Goal: Transaction & Acquisition: Purchase product/service

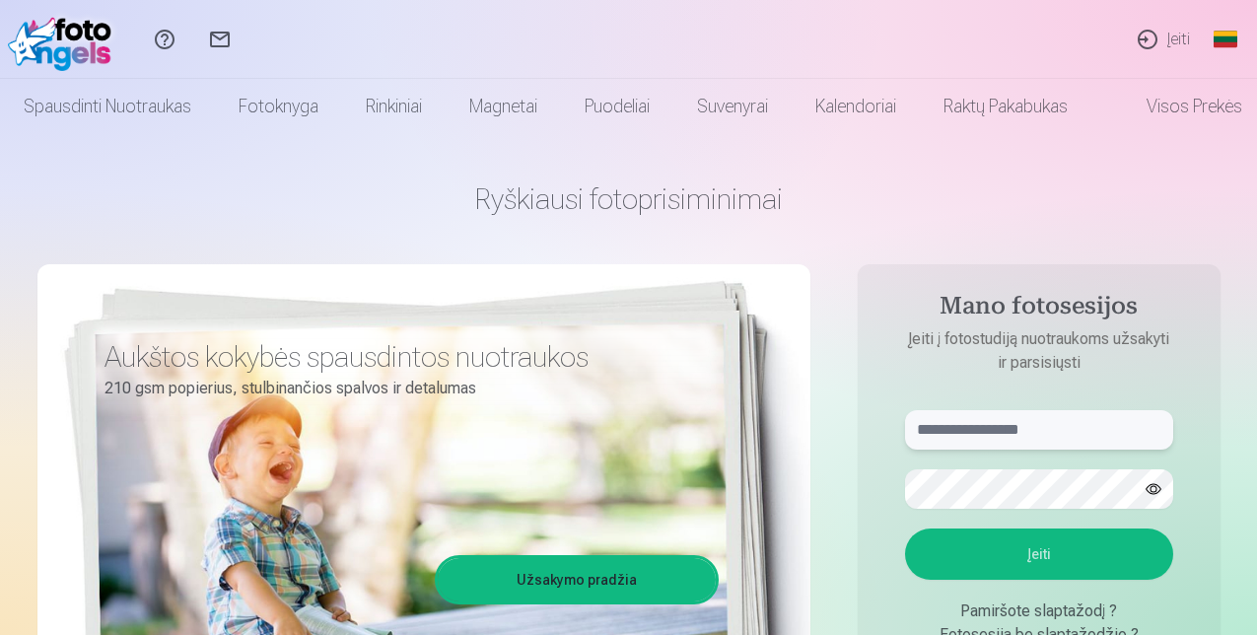
click at [997, 423] on input "text" at bounding box center [1039, 429] width 268 height 39
click at [997, 423] on input "******" at bounding box center [1039, 429] width 268 height 39
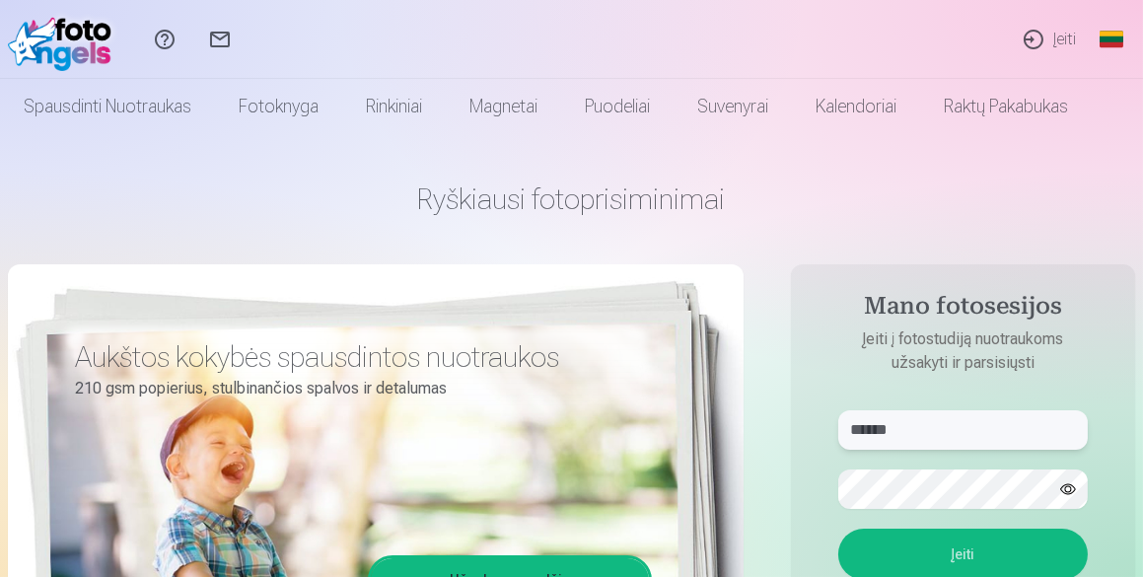
click at [926, 423] on input "******" at bounding box center [963, 429] width 250 height 39
type input "**********"
click at [938, 554] on button "Įeiti" at bounding box center [963, 554] width 250 height 51
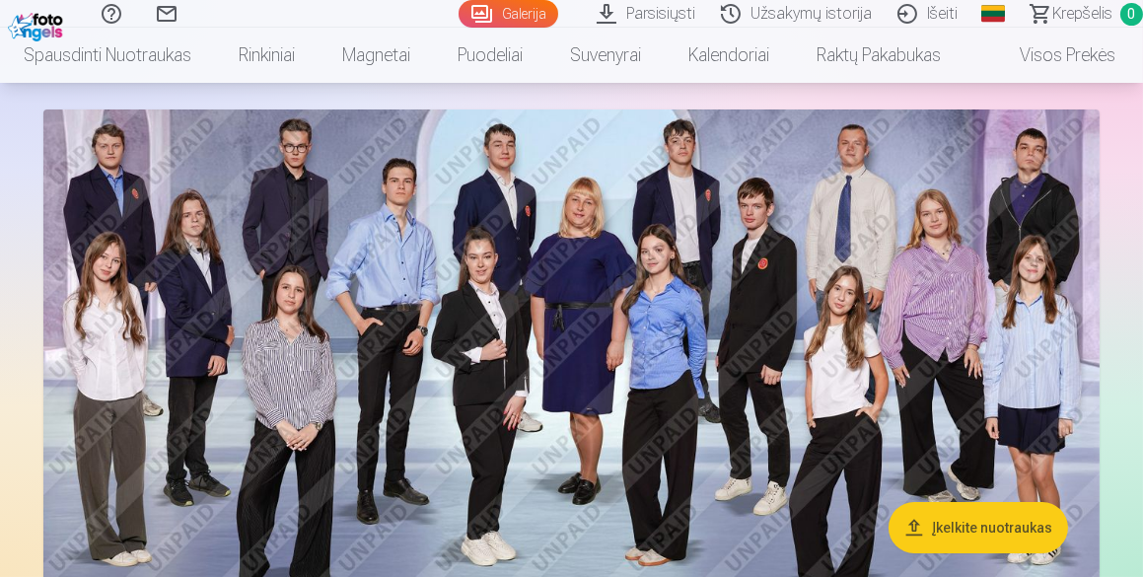
scroll to position [143, 0]
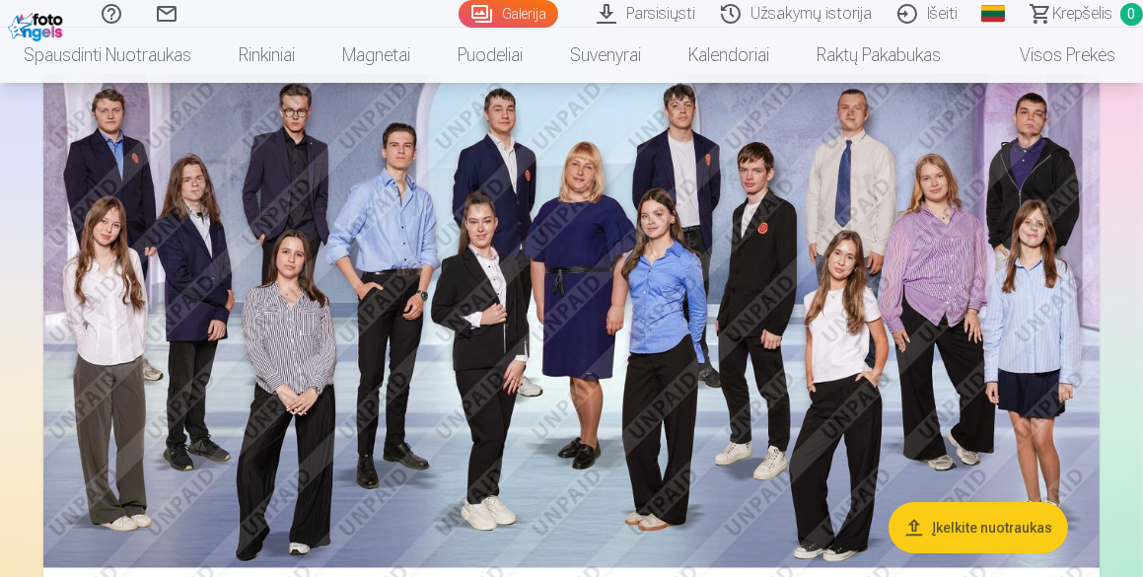
click at [956, 529] on button "Įkelkite nuotraukas" at bounding box center [978, 527] width 179 height 51
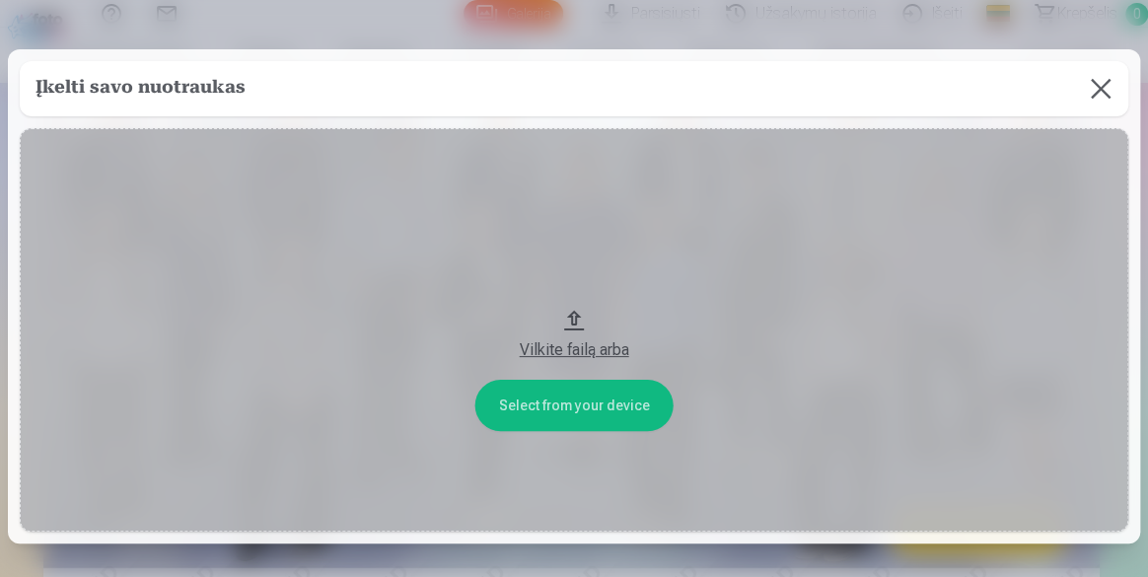
click at [605, 401] on button "Vilkite failą arba" at bounding box center [574, 330] width 1109 height 404
click at [1094, 89] on button at bounding box center [1100, 88] width 55 height 55
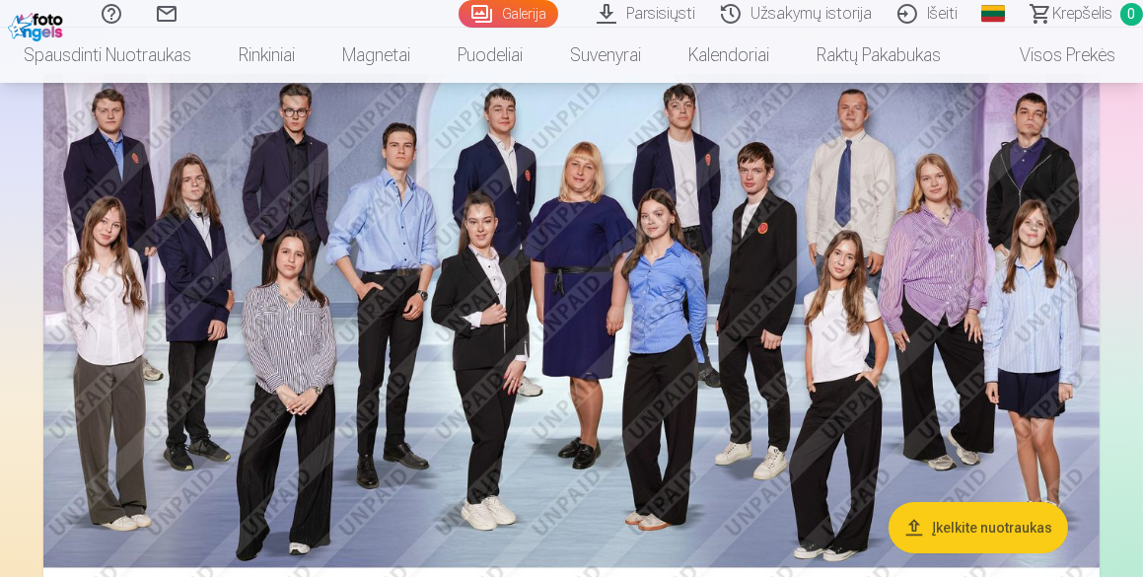
click at [510, 348] on img at bounding box center [571, 344] width 1056 height 540
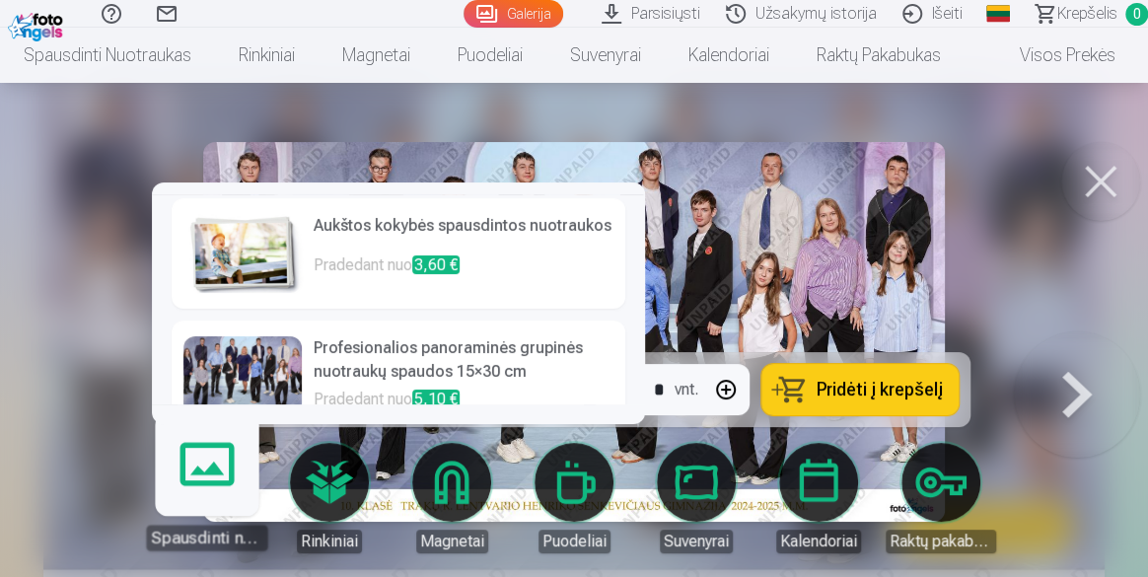
click at [200, 486] on link "Spausdinti nuotraukas" at bounding box center [206, 489] width 121 height 121
click at [197, 472] on link "Spausdinti nuotraukas" at bounding box center [206, 489] width 121 height 121
click at [223, 541] on div "Spausdinti nuotraukas" at bounding box center [206, 538] width 121 height 26
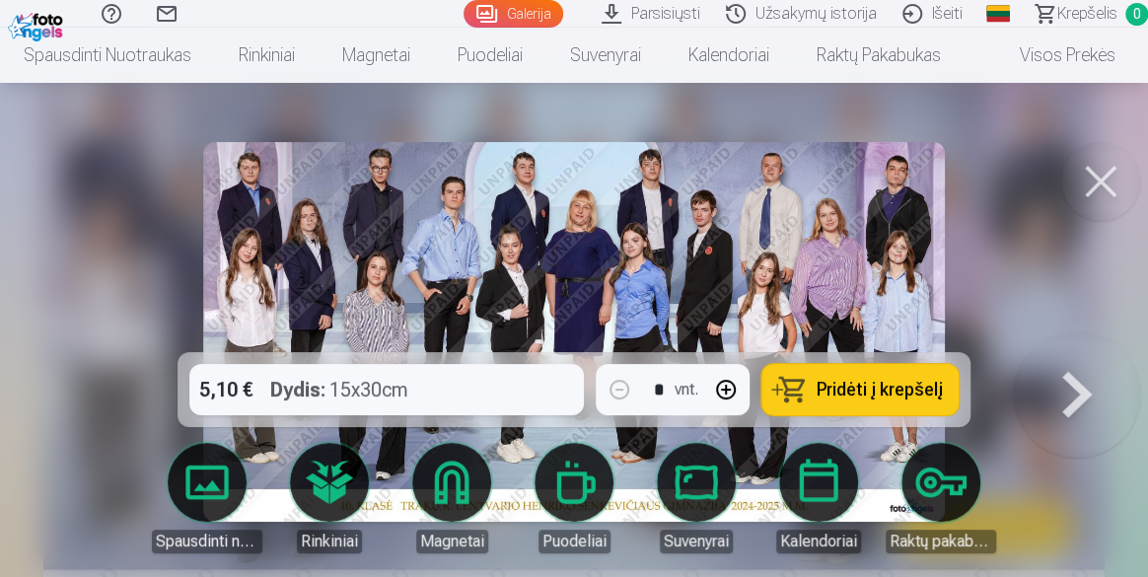
click at [886, 381] on span "Pridėti į krepšelį" at bounding box center [880, 390] width 126 height 18
click at [1100, 181] on button at bounding box center [1100, 181] width 79 height 79
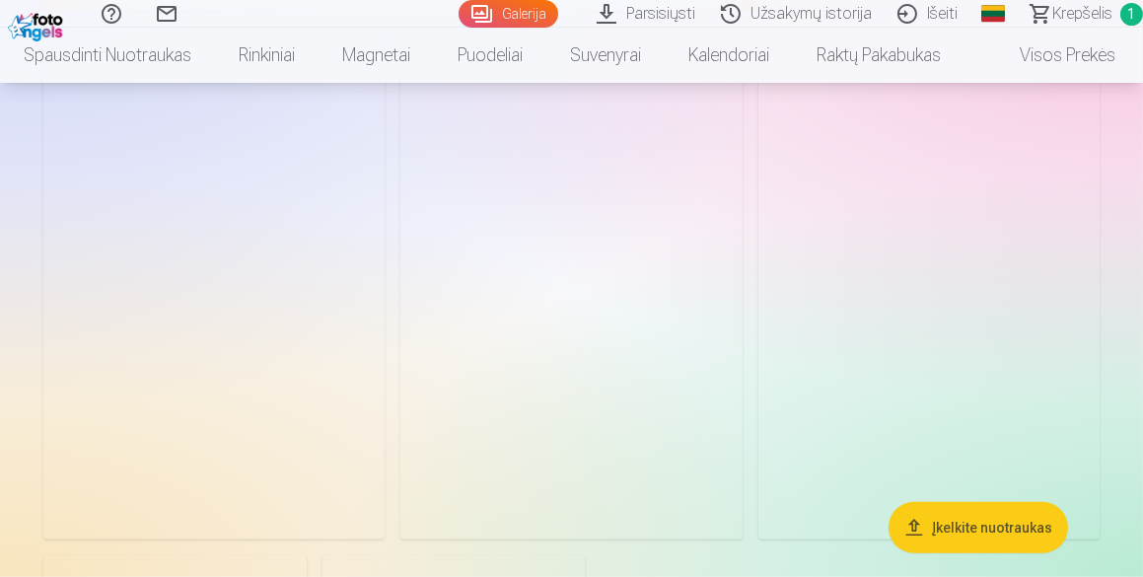
scroll to position [2474, 0]
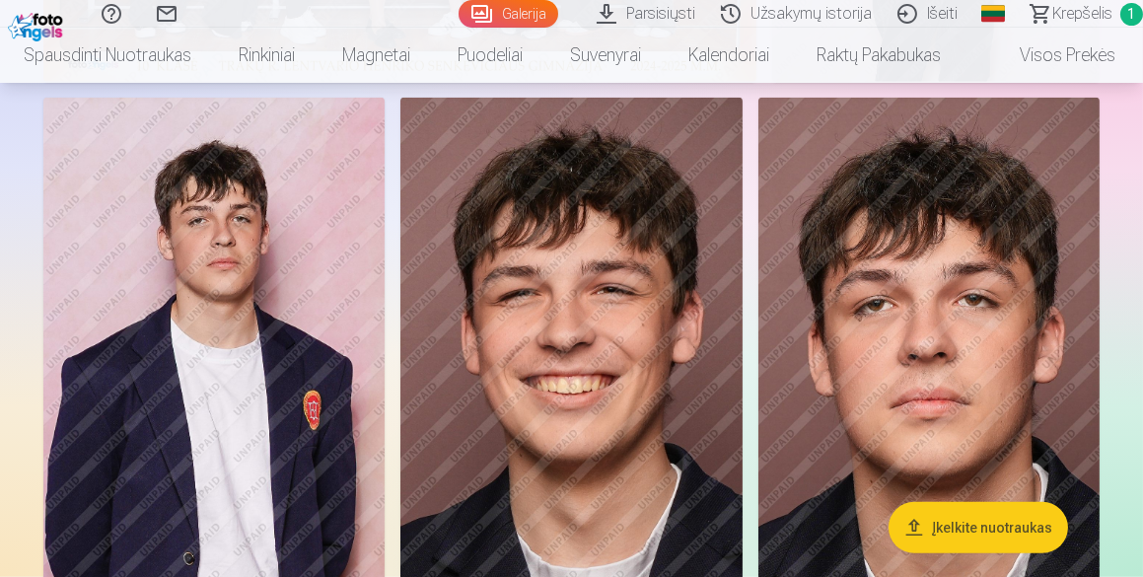
click at [283, 347] on img at bounding box center [213, 354] width 341 height 513
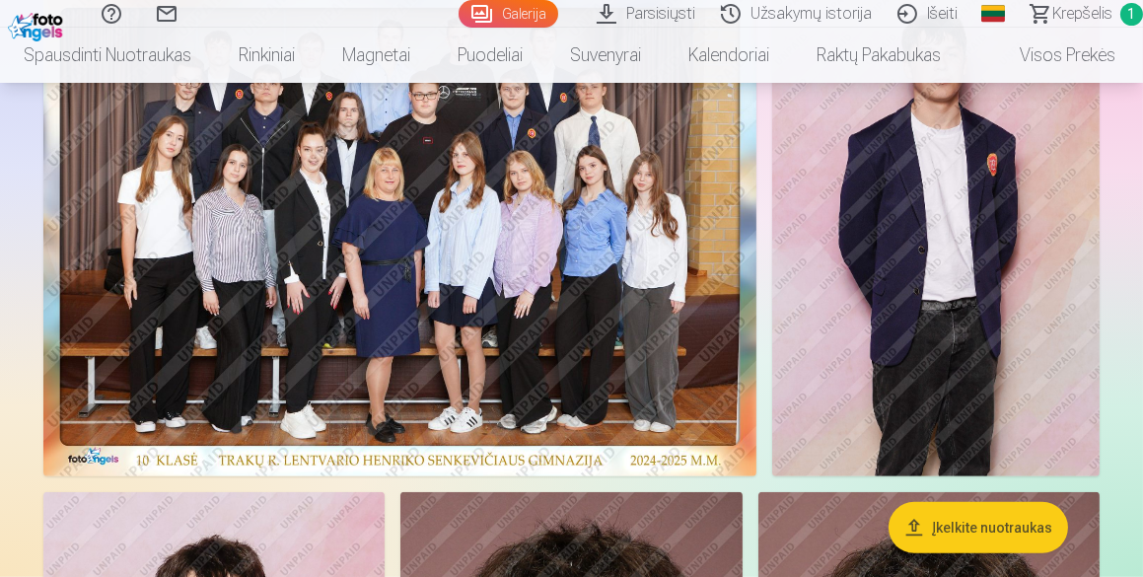
scroll to position [2008, 0]
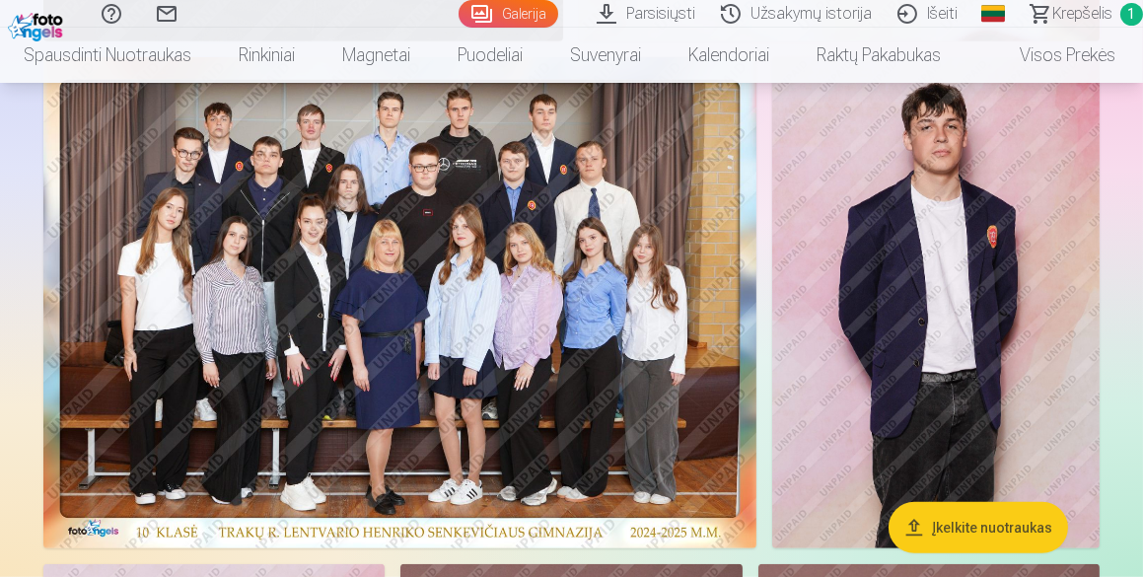
click at [391, 251] on img at bounding box center [399, 302] width 713 height 491
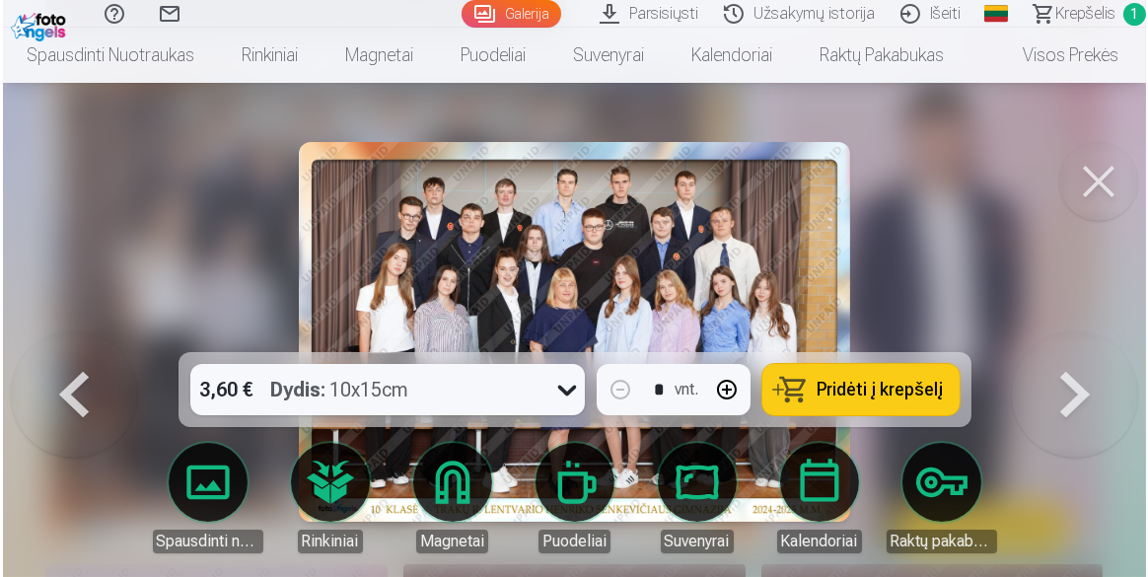
scroll to position [2012, 0]
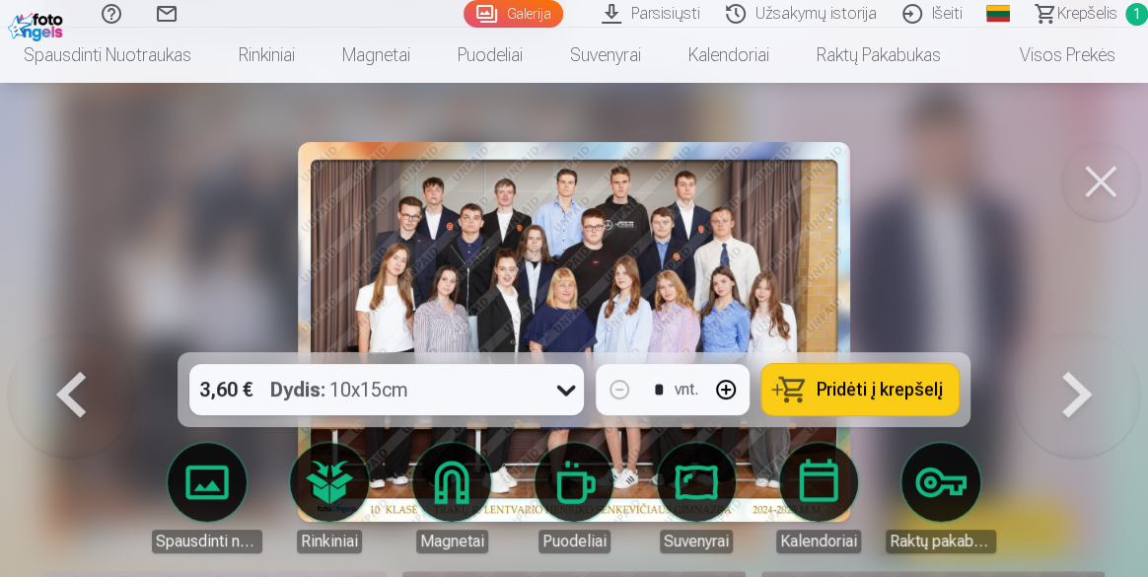
click at [560, 391] on icon at bounding box center [566, 391] width 19 height 11
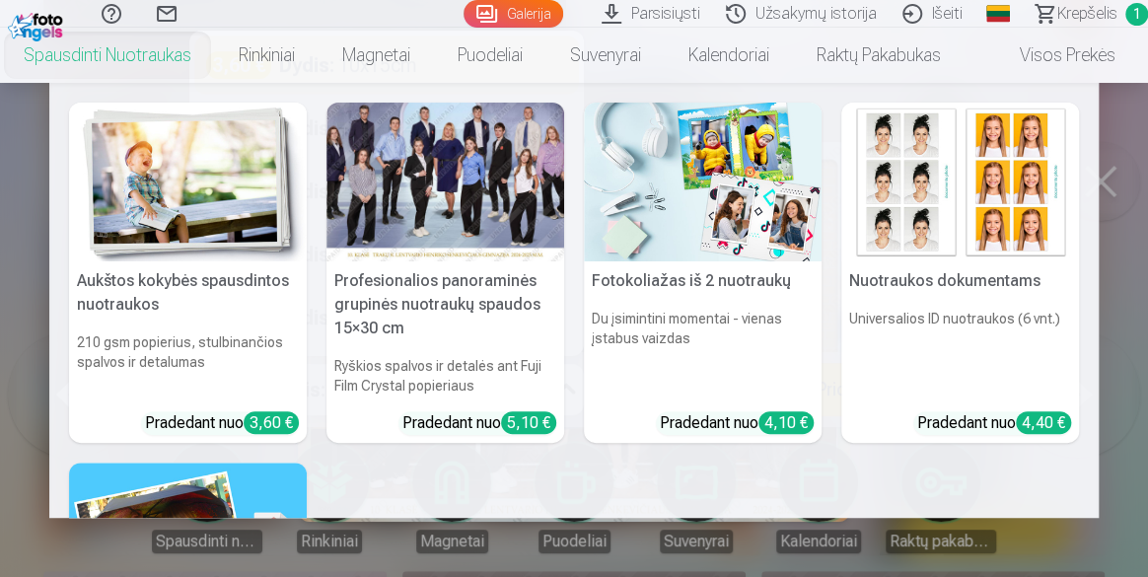
click at [447, 200] on div at bounding box center [445, 182] width 238 height 159
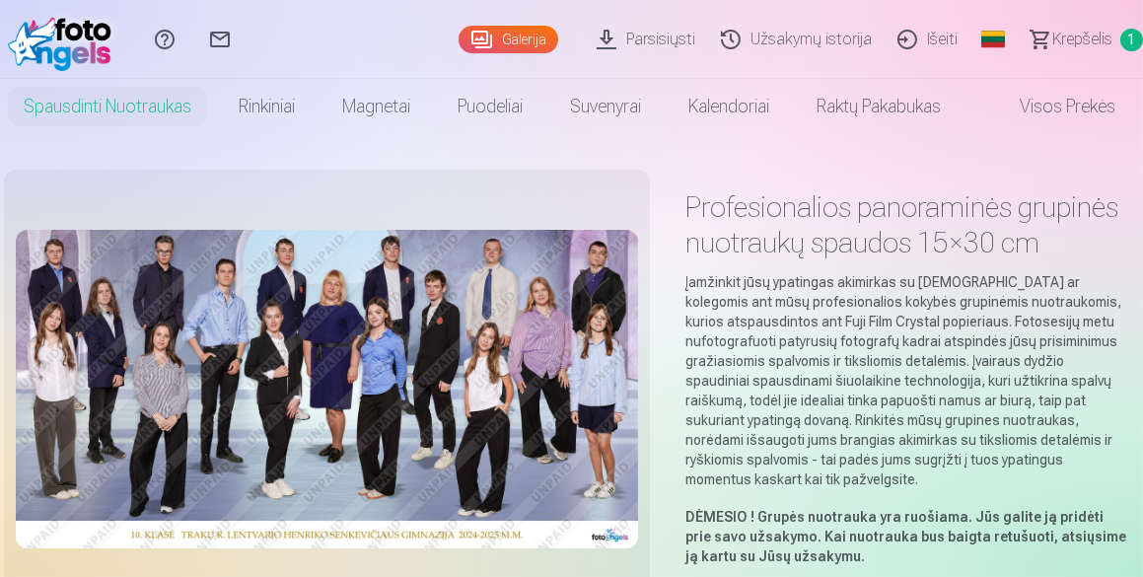
scroll to position [293, 0]
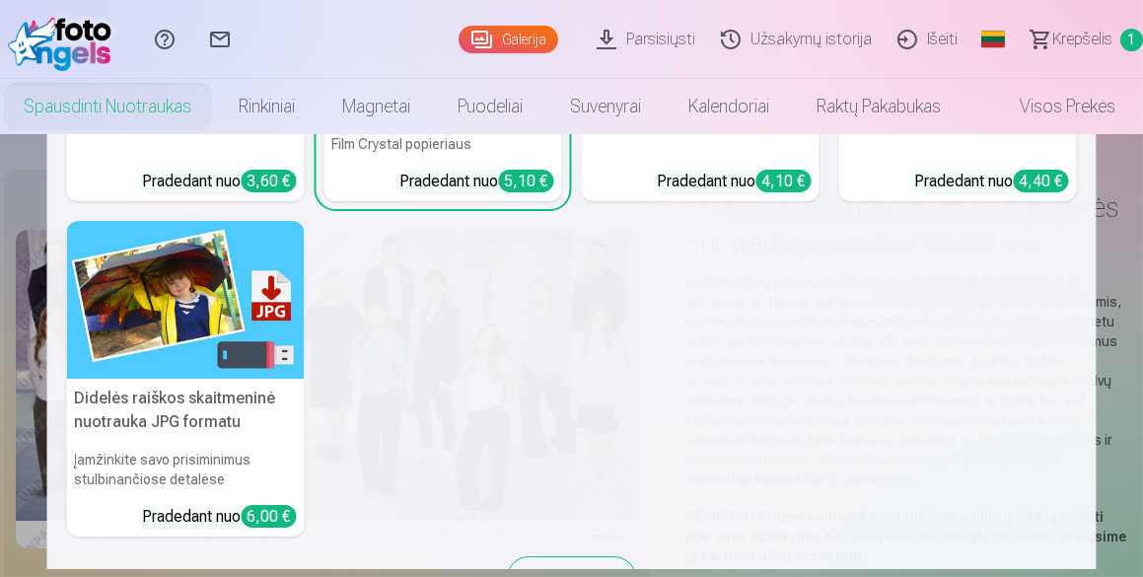
click at [130, 100] on link "Spausdinti nuotraukas" at bounding box center [107, 106] width 215 height 55
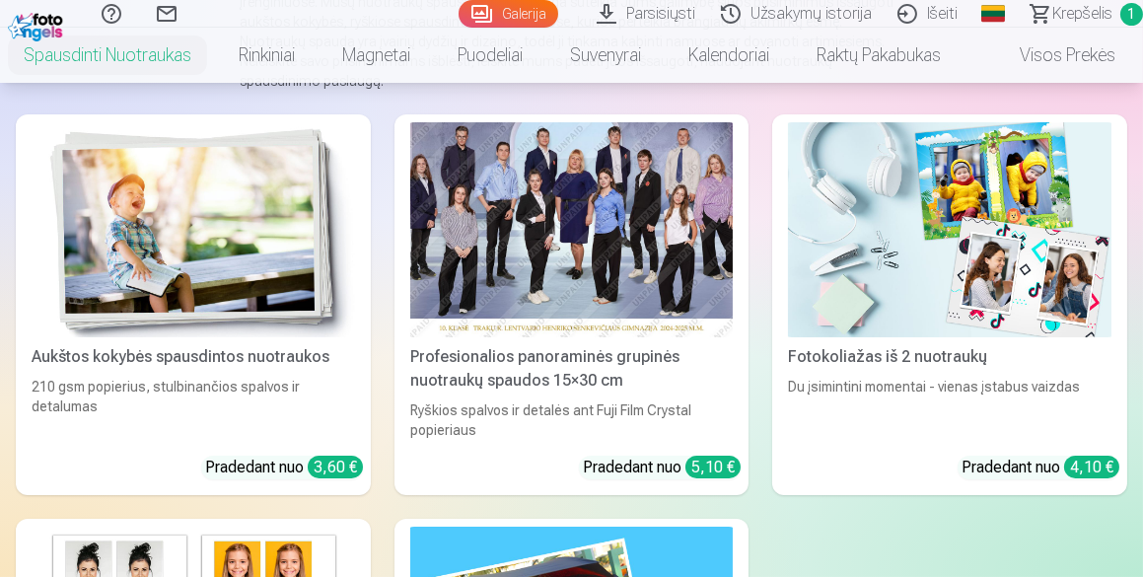
scroll to position [204, 0]
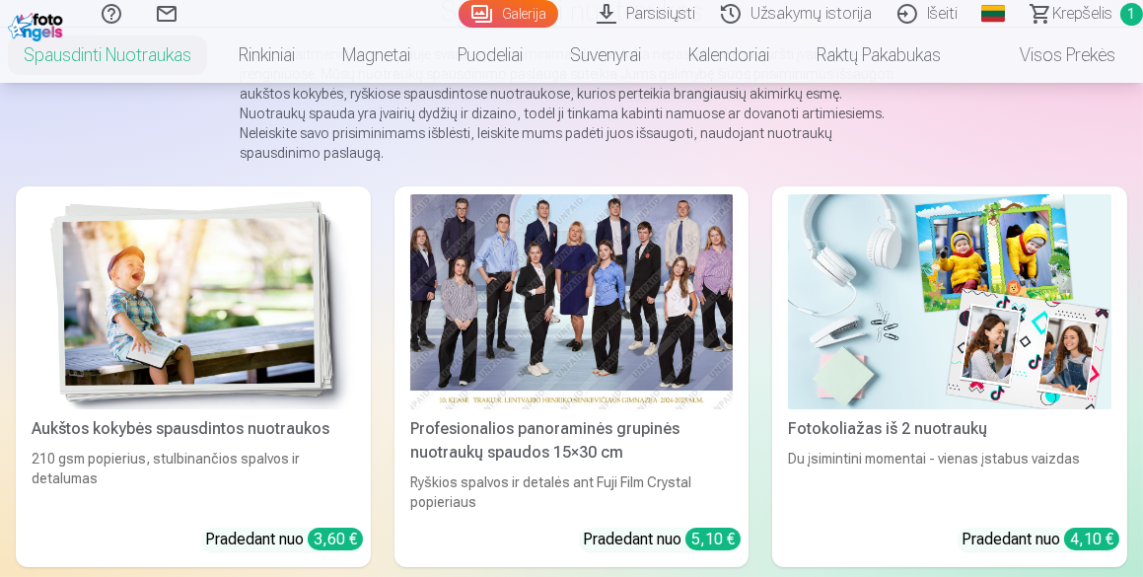
click at [531, 309] on div at bounding box center [571, 301] width 323 height 215
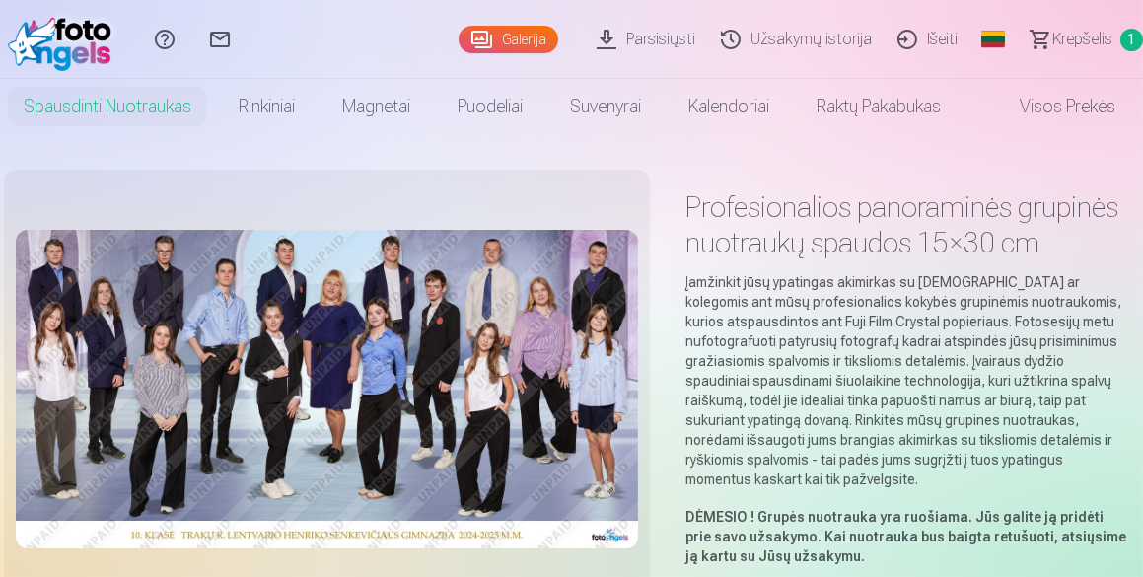
click at [516, 33] on link "Galerija" at bounding box center [509, 40] width 100 height 28
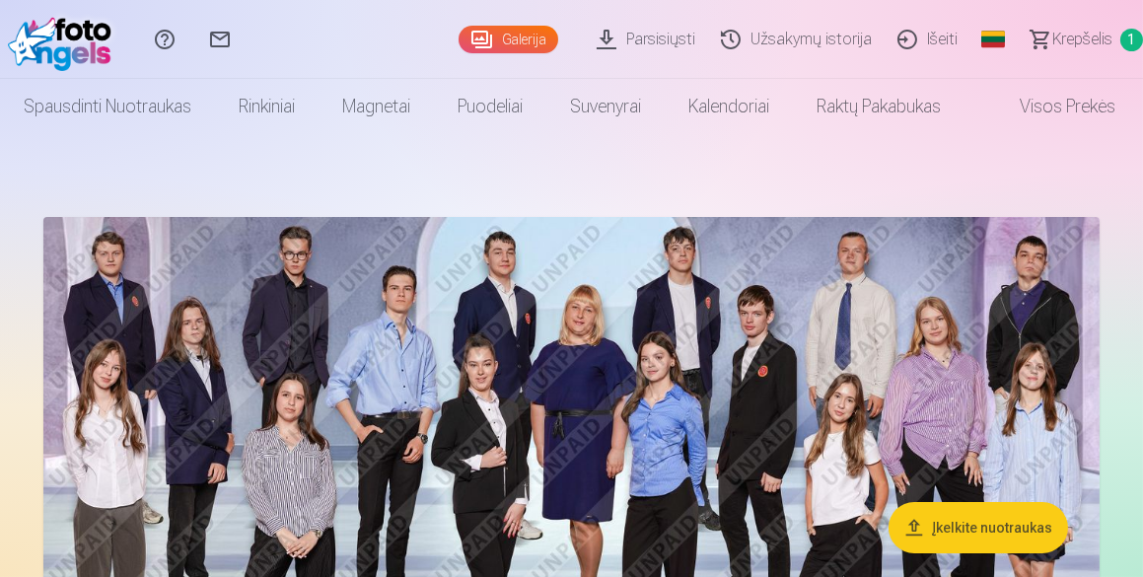
click at [670, 39] on link "Parsisiųsti" at bounding box center [649, 39] width 124 height 79
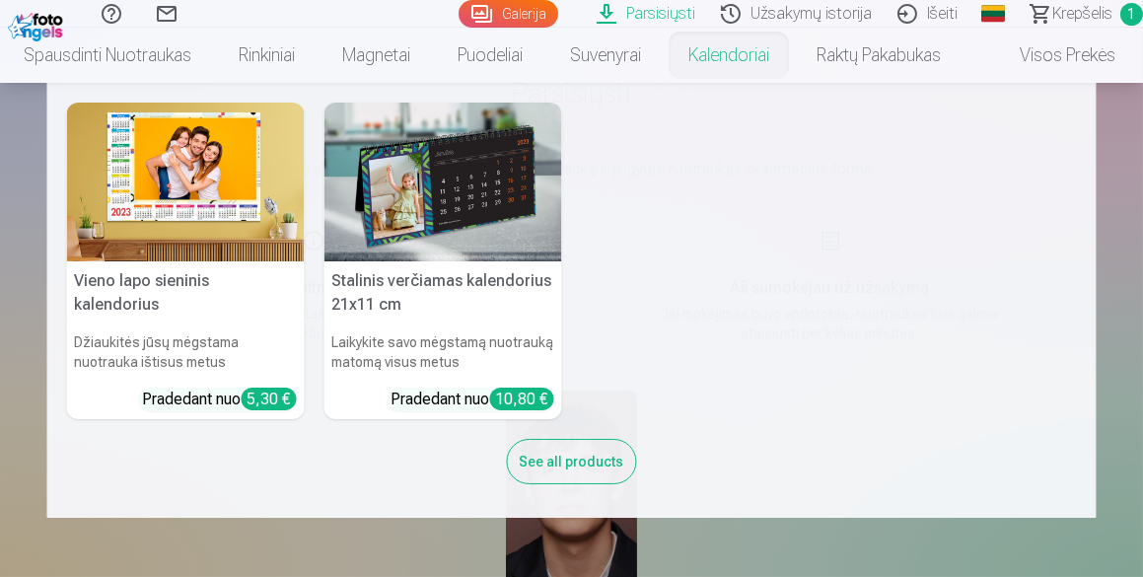
scroll to position [71, 0]
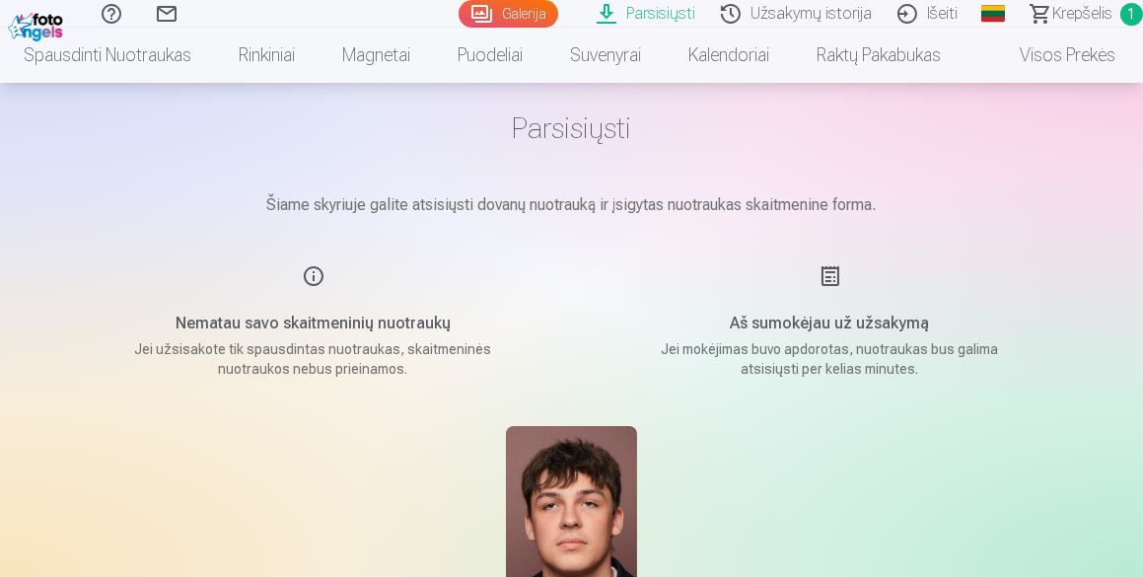
click at [689, 561] on div "Parsisiųsti" at bounding box center [572, 542] width 986 height 233
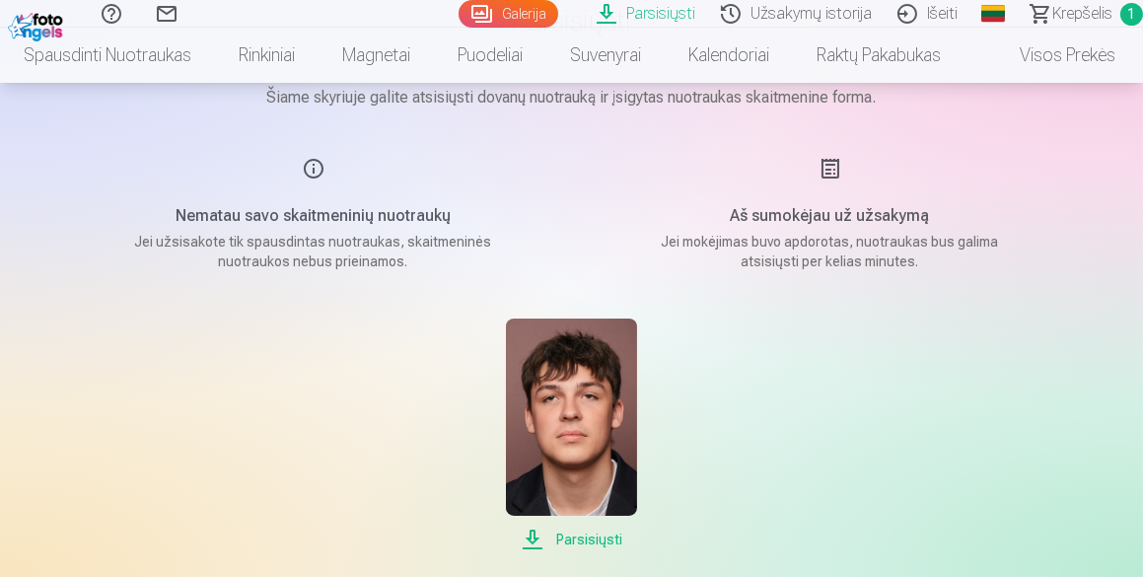
click at [574, 537] on span "Parsisiųsti" at bounding box center [571, 540] width 131 height 24
click at [536, 542] on span "Parsisiųsti" at bounding box center [571, 540] width 131 height 24
drag, startPoint x: 394, startPoint y: 73, endPoint x: 355, endPoint y: 370, distance: 299.5
click at [355, 370] on div "Parsisiųsti" at bounding box center [572, 435] width 986 height 233
click at [539, 4] on link "Galerija" at bounding box center [509, 14] width 100 height 28
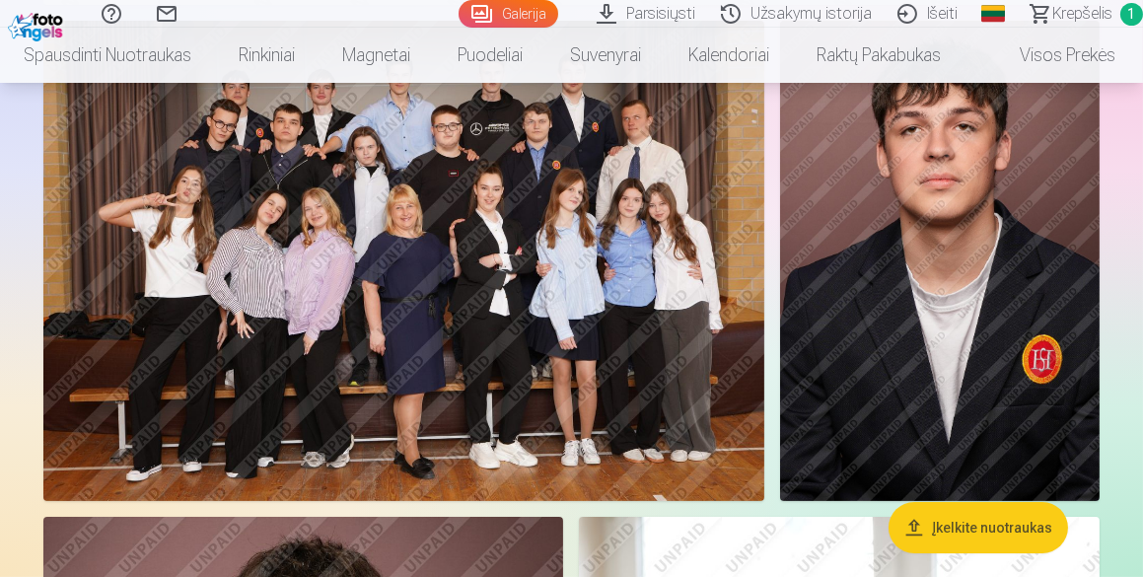
scroll to position [789, 0]
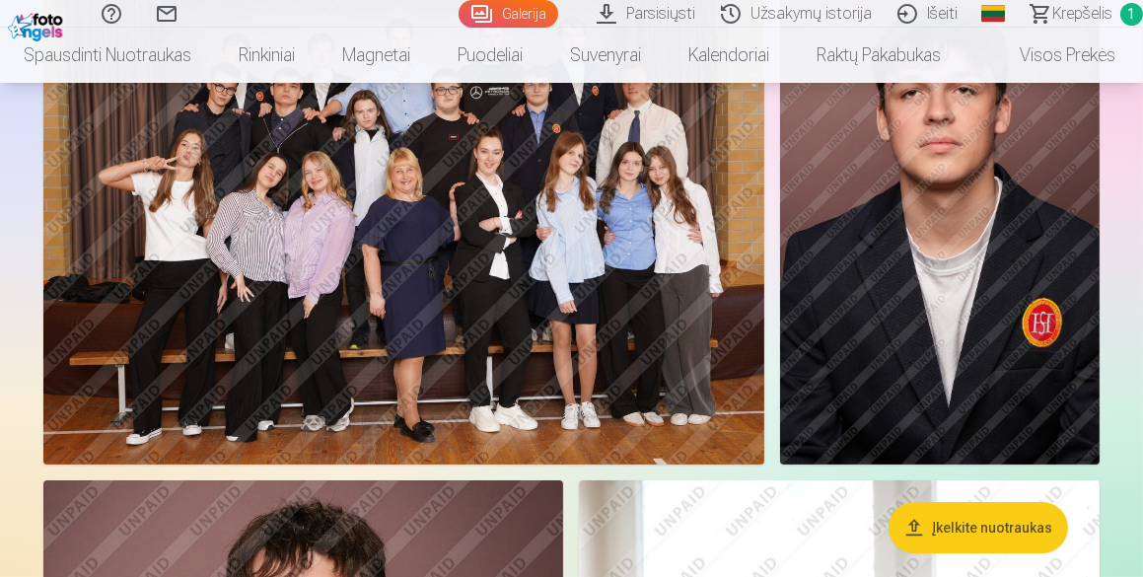
click at [939, 524] on button "Įkelkite nuotraukas" at bounding box center [978, 527] width 179 height 51
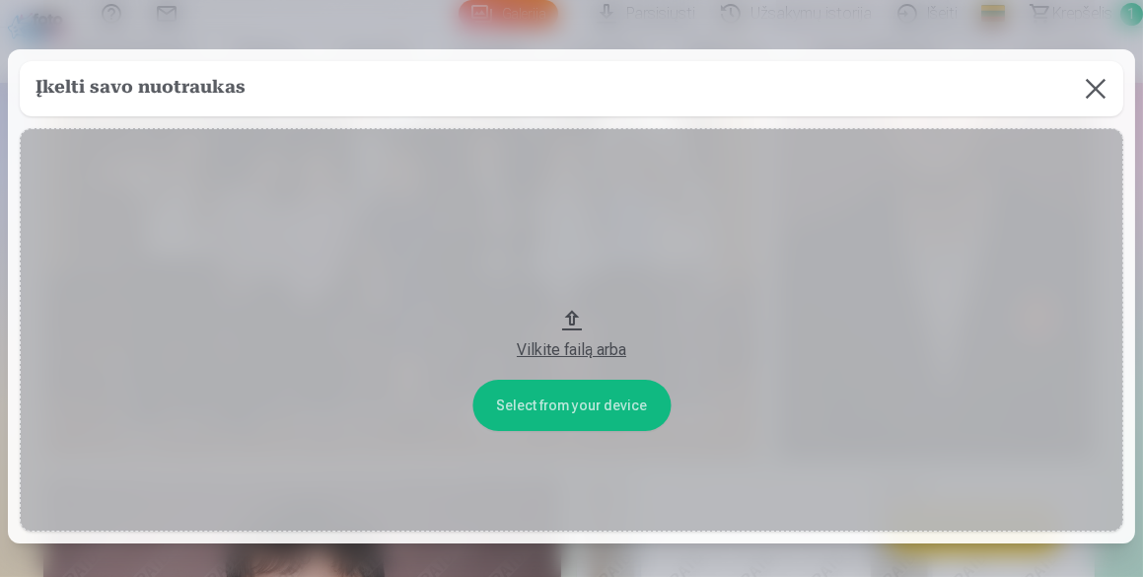
scroll to position [791, 0]
click at [572, 316] on button "Vilkite failą arba" at bounding box center [574, 330] width 1109 height 404
click at [1090, 88] on button at bounding box center [1100, 88] width 55 height 55
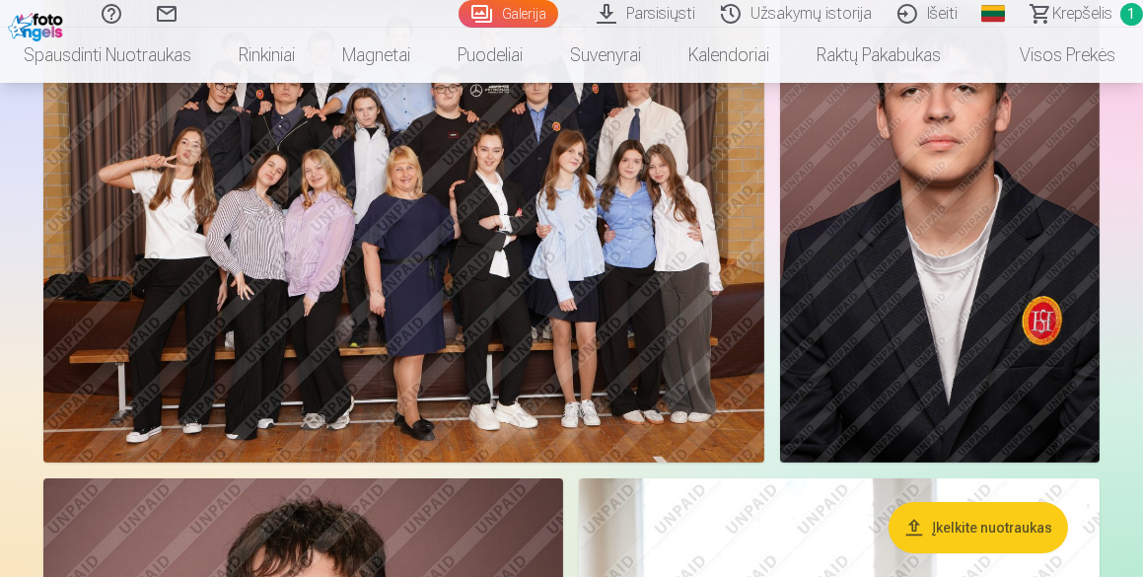
click at [978, 332] on img at bounding box center [940, 222] width 321 height 480
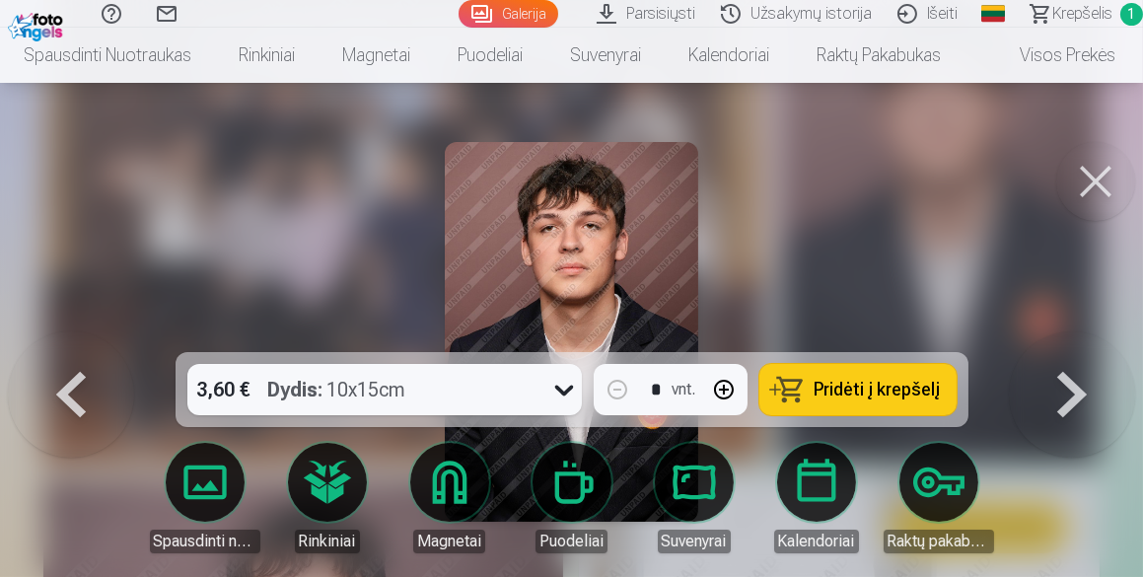
click at [978, 332] on div at bounding box center [571, 288] width 1143 height 577
click at [978, 332] on img at bounding box center [940, 222] width 321 height 480
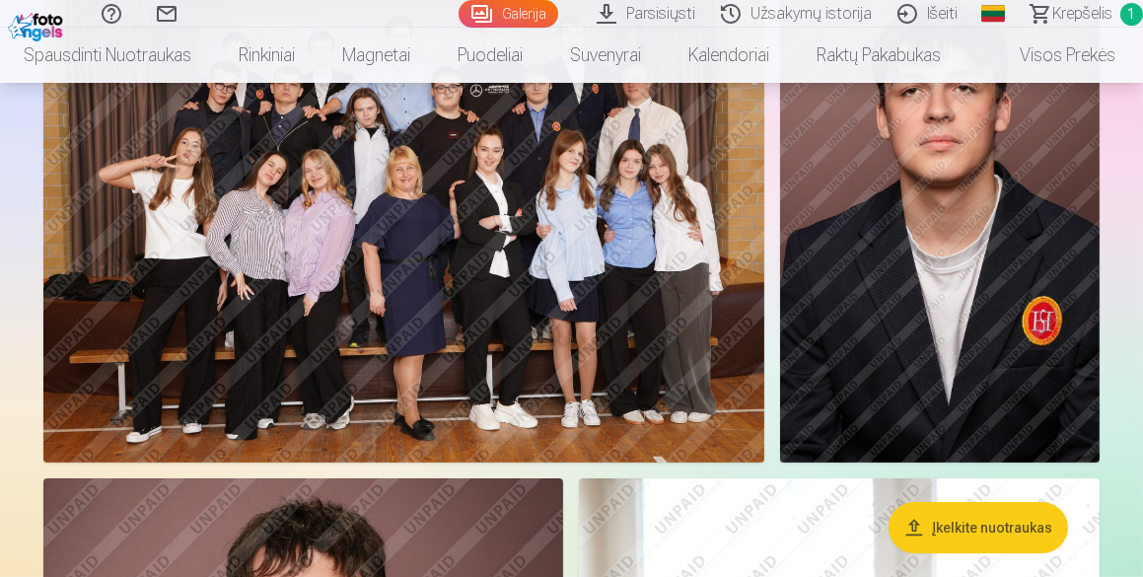
click at [906, 296] on img at bounding box center [940, 222] width 321 height 480
click at [530, 3] on link "Galerija" at bounding box center [509, 14] width 100 height 28
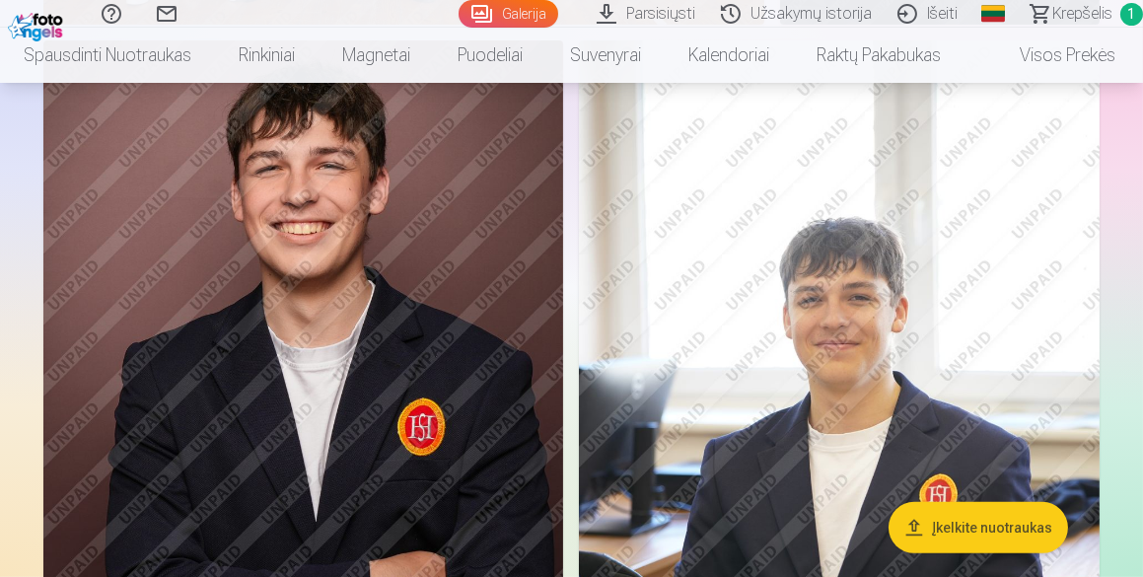
scroll to position [1291, 0]
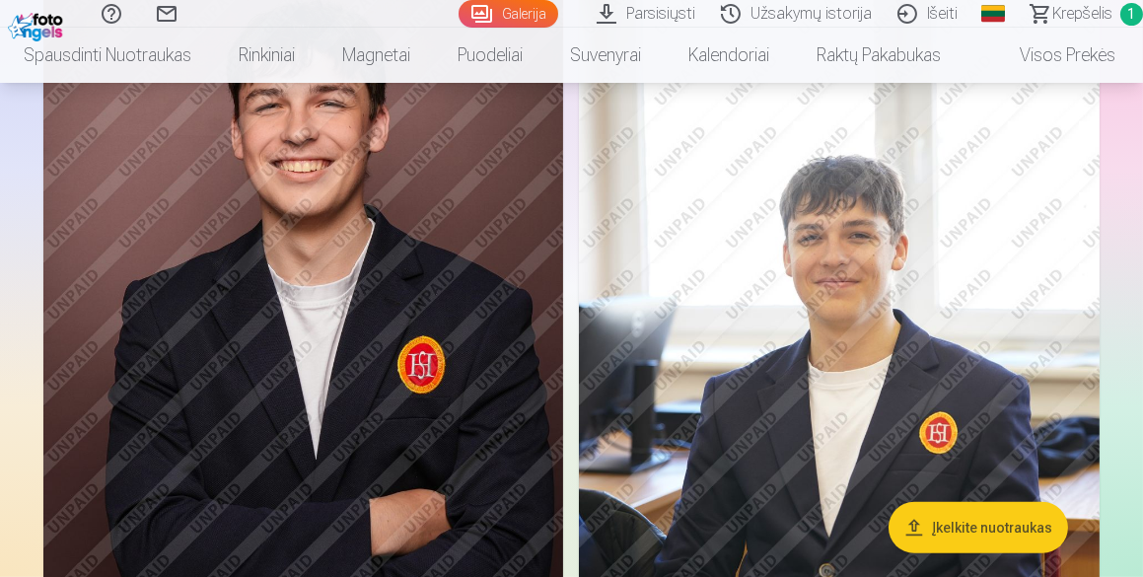
click at [817, 281] on img at bounding box center [839, 368] width 521 height 781
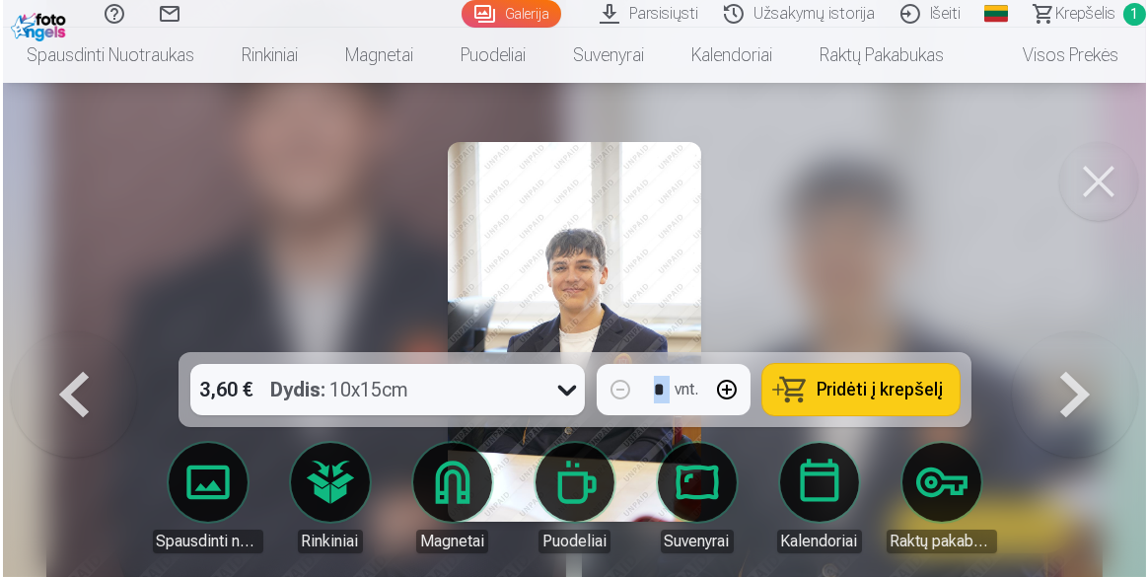
scroll to position [1295, 0]
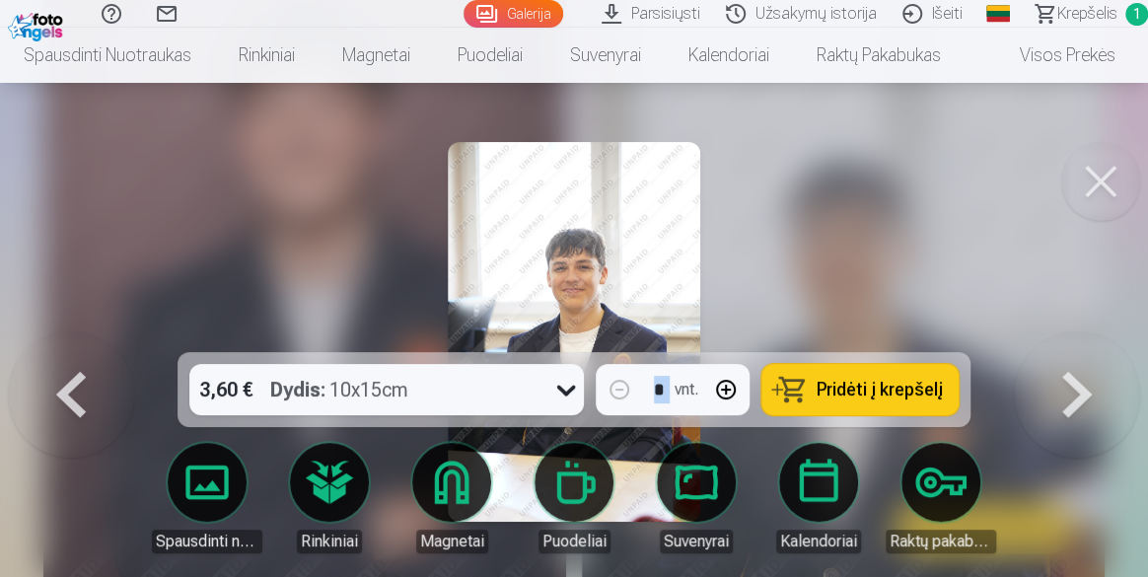
click at [846, 387] on span "Pridėti į krepšelį" at bounding box center [880, 390] width 126 height 18
click at [1108, 176] on button at bounding box center [1100, 181] width 79 height 79
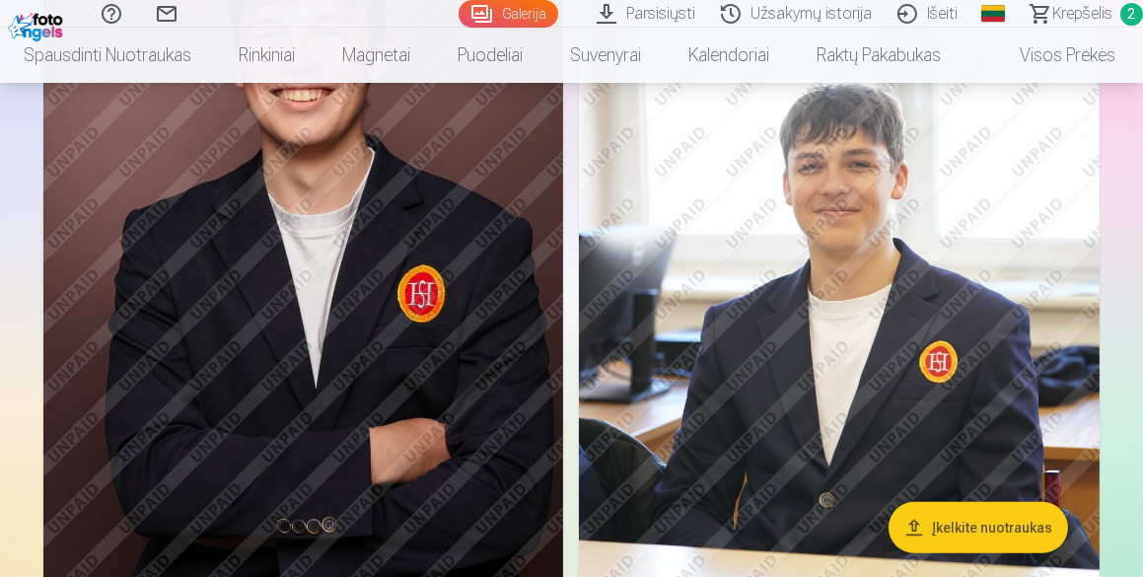
scroll to position [1398, 0]
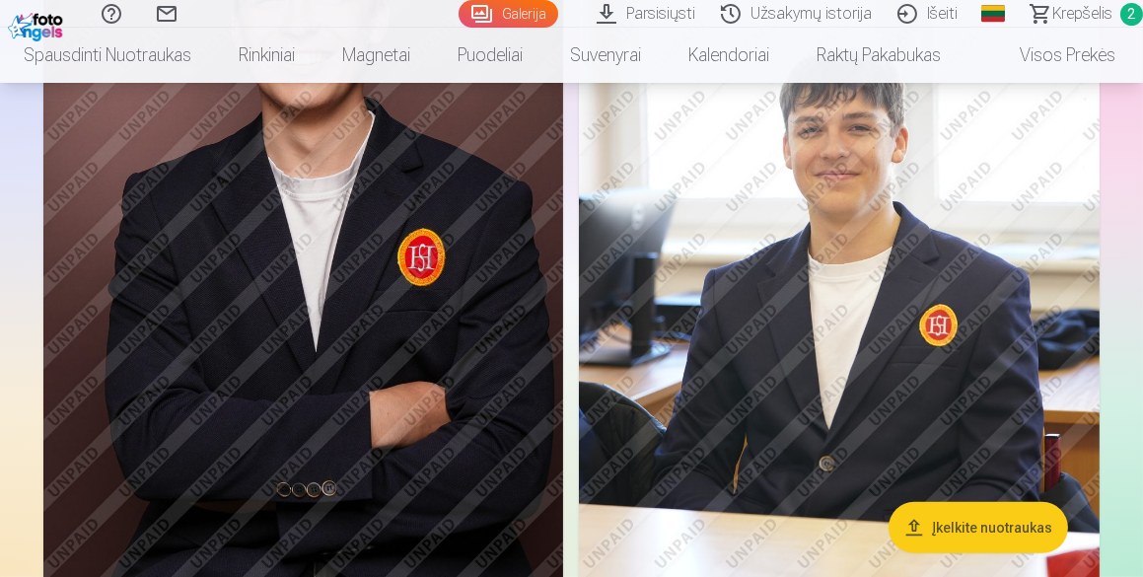
click at [237, 271] on img at bounding box center [303, 261] width 520 height 780
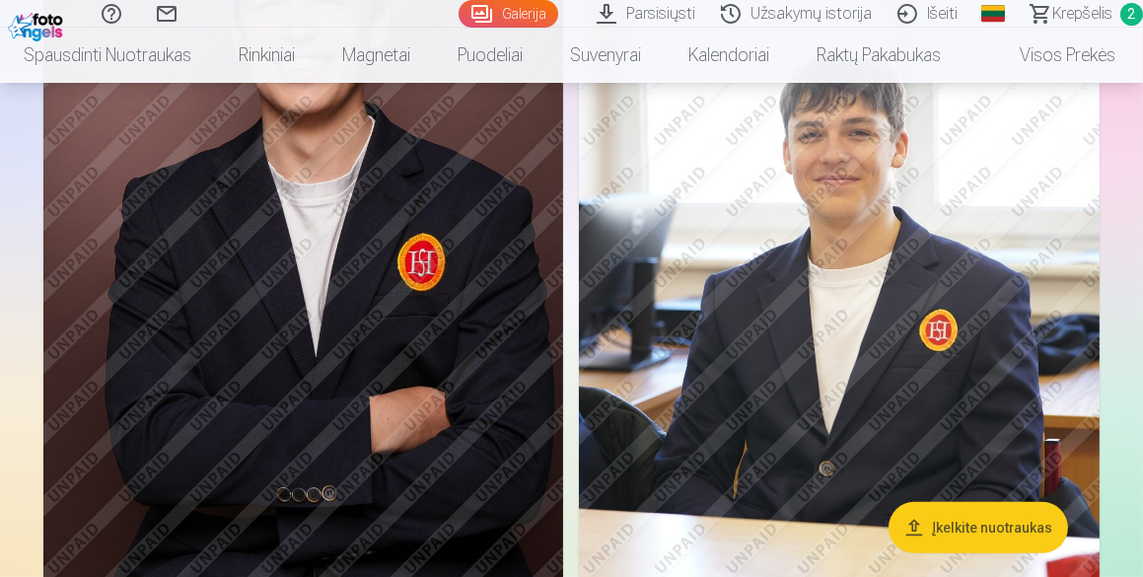
click at [237, 272] on img at bounding box center [303, 266] width 520 height 780
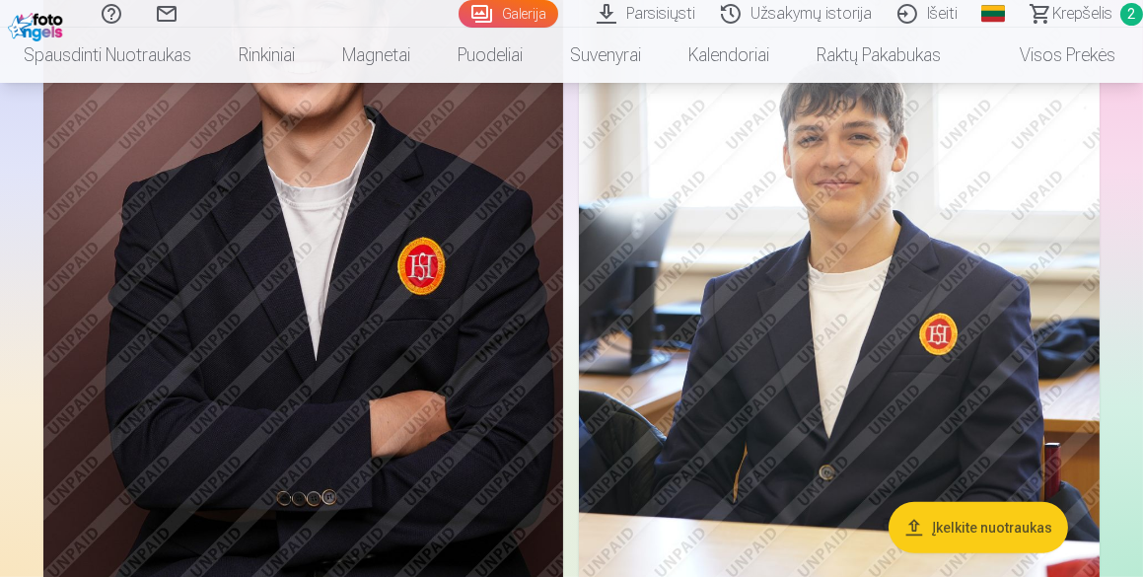
click at [358, 300] on img at bounding box center [303, 270] width 520 height 780
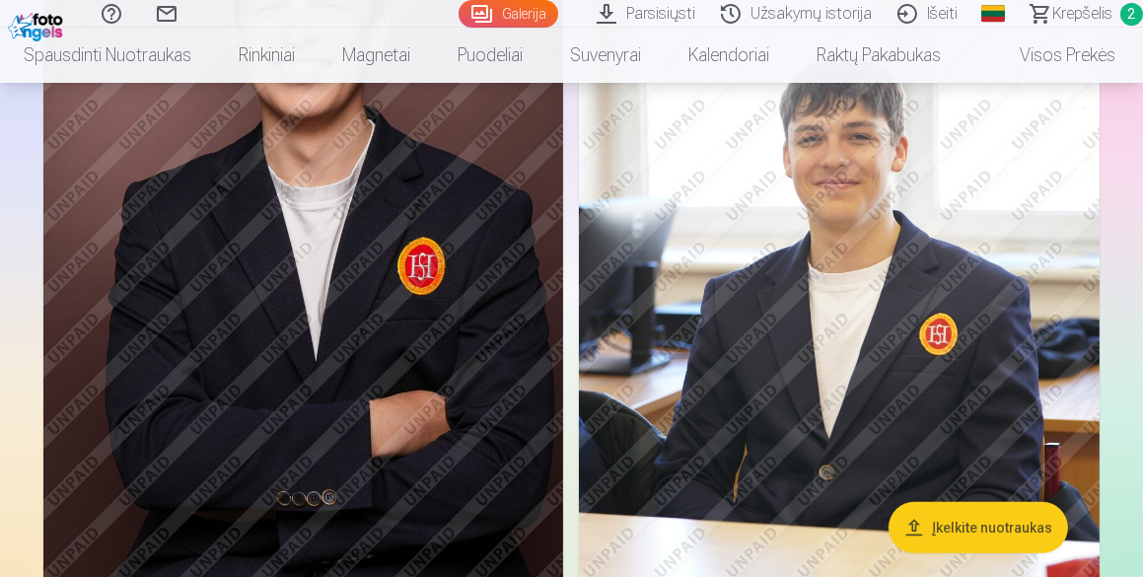
click at [358, 300] on img at bounding box center [303, 270] width 520 height 780
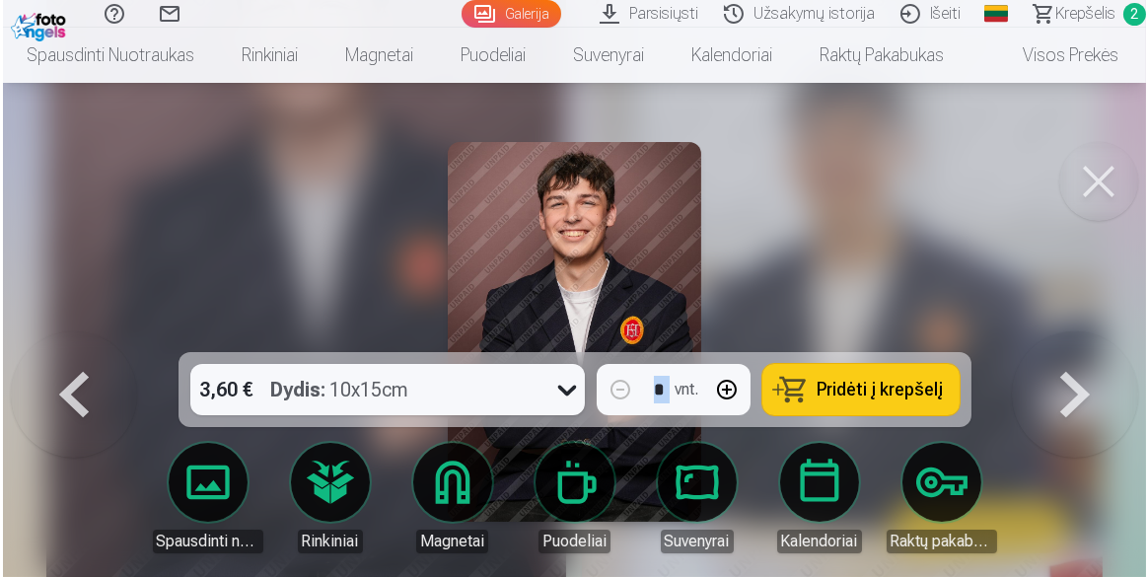
scroll to position [1367, 0]
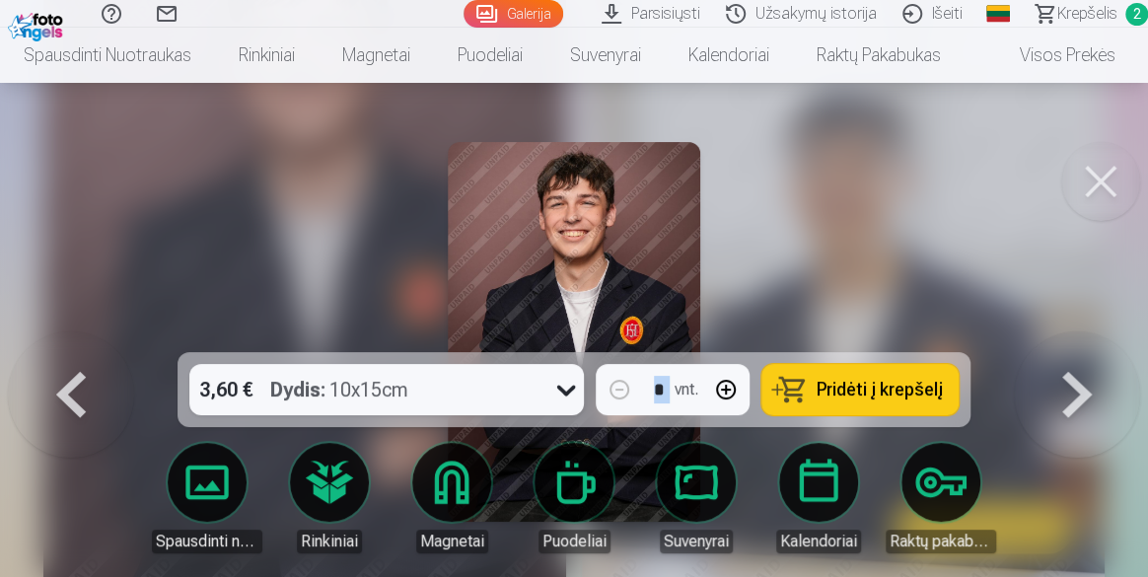
click at [865, 394] on span "Pridėti į krepšelį" at bounding box center [880, 390] width 126 height 18
click at [1105, 174] on button at bounding box center [1100, 181] width 79 height 79
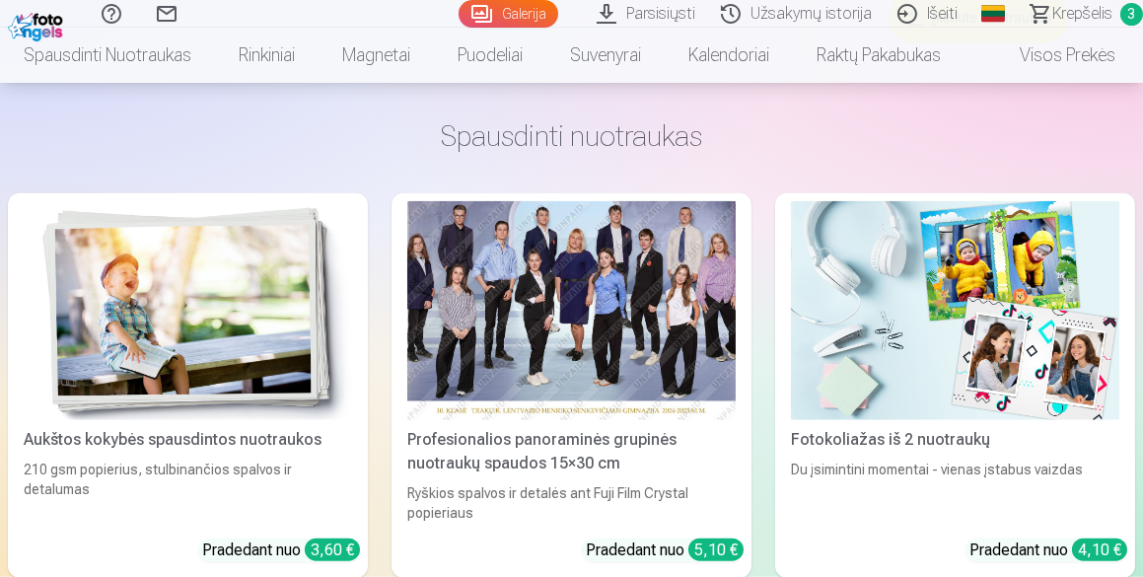
scroll to position [3047, 0]
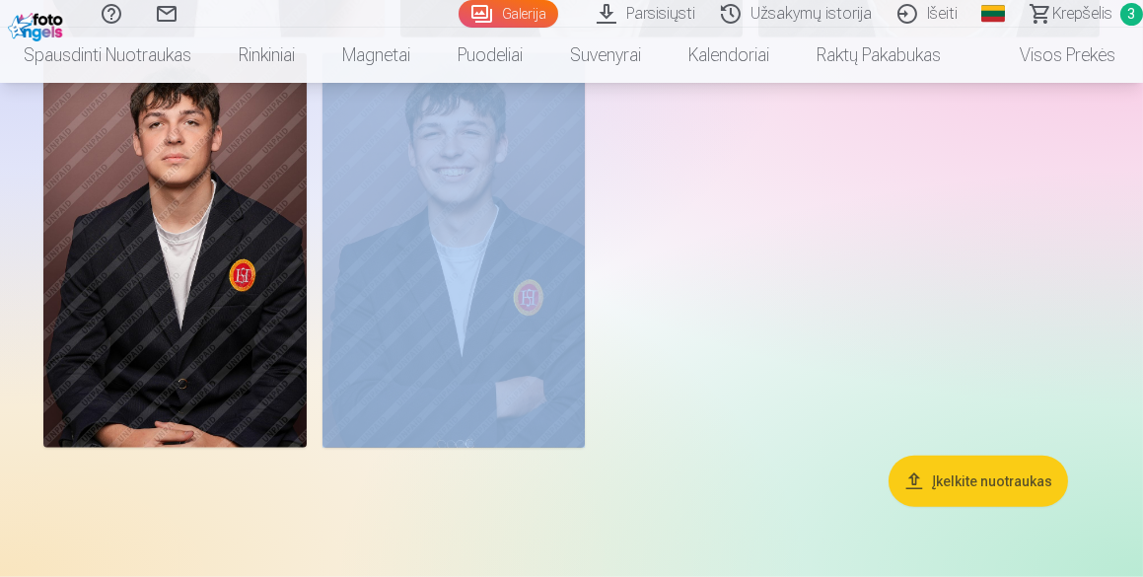
click at [1085, 10] on span "Krepšelis" at bounding box center [1082, 14] width 60 height 24
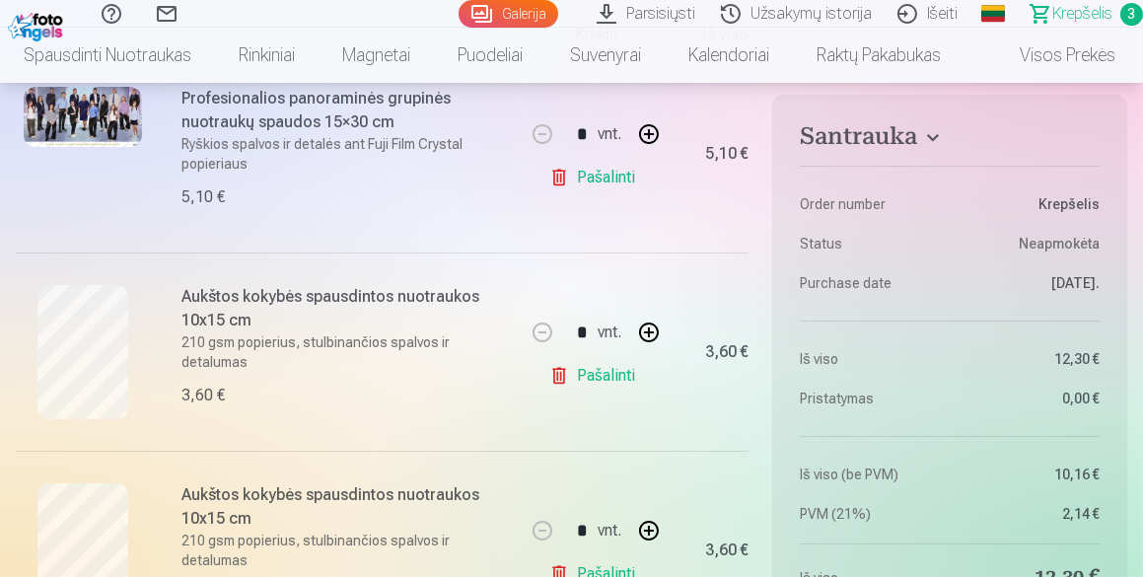
scroll to position [466, 0]
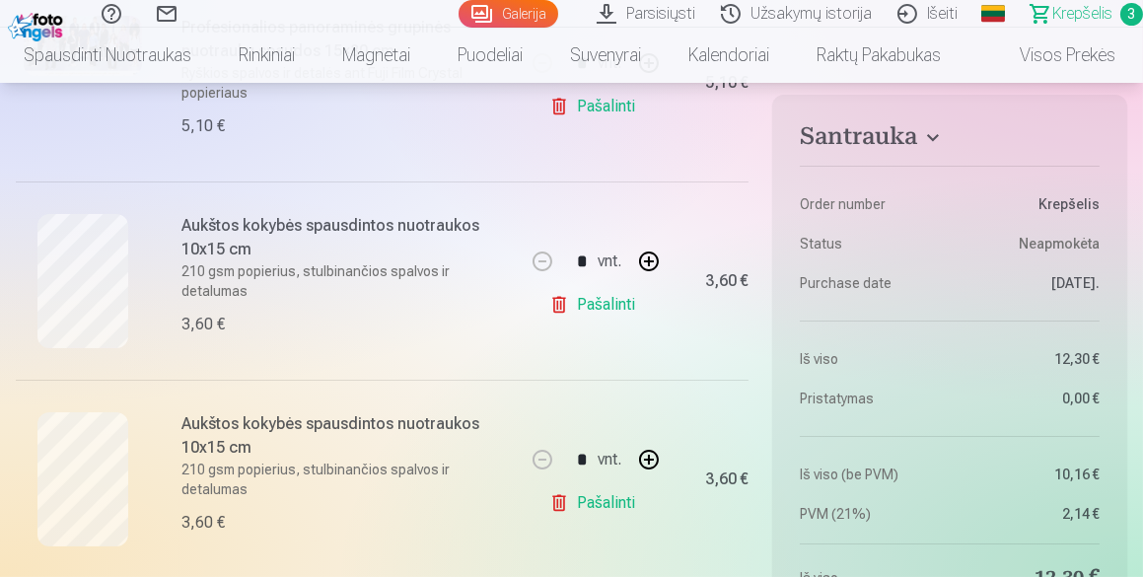
scroll to position [609, 0]
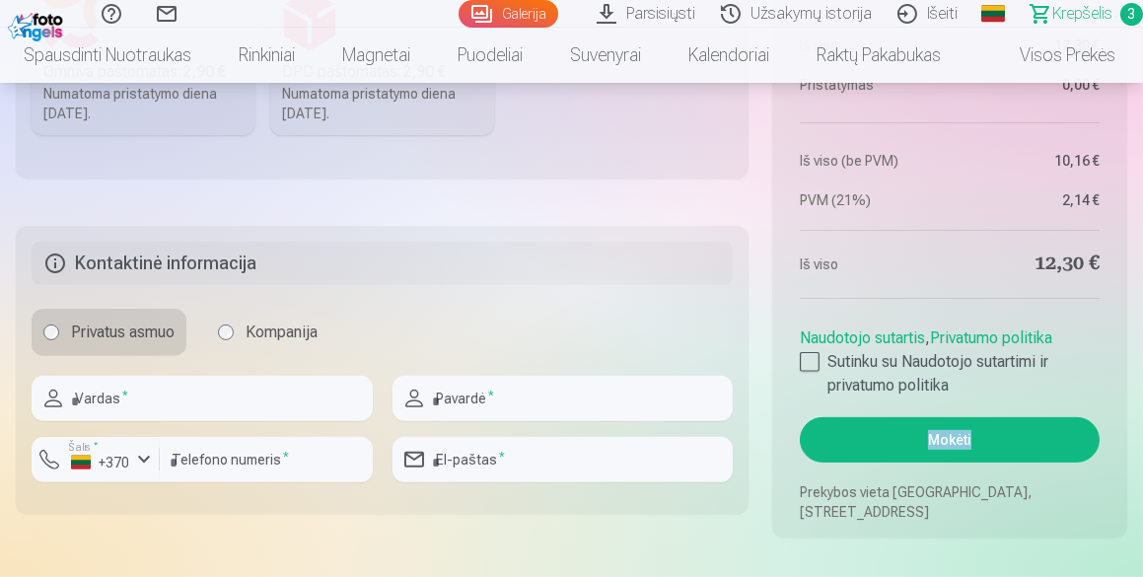
scroll to position [1147, 0]
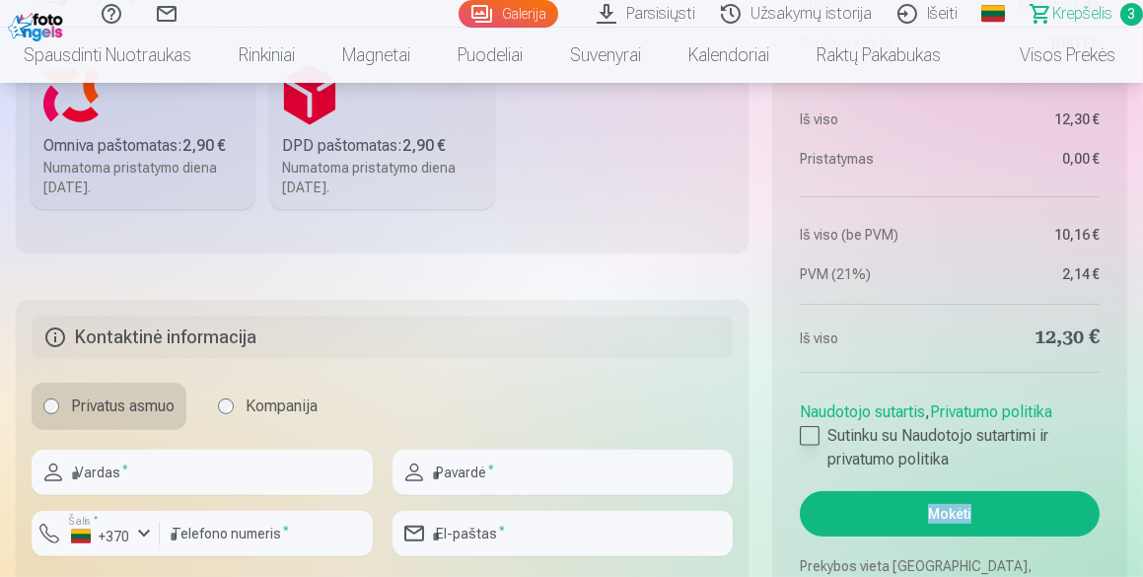
click at [808, 434] on div at bounding box center [810, 436] width 20 height 20
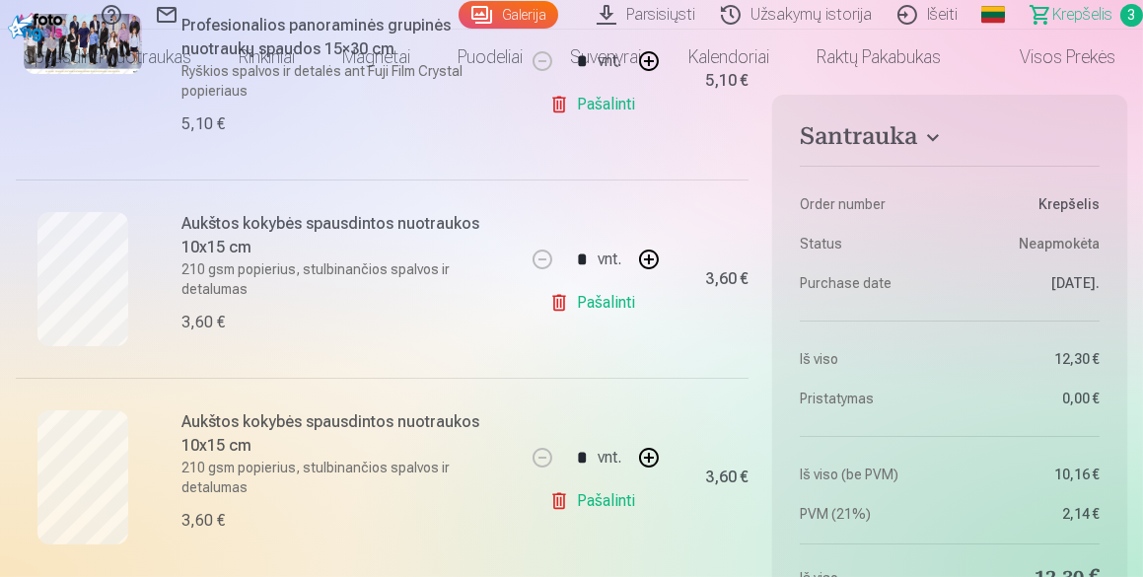
scroll to position [0, 0]
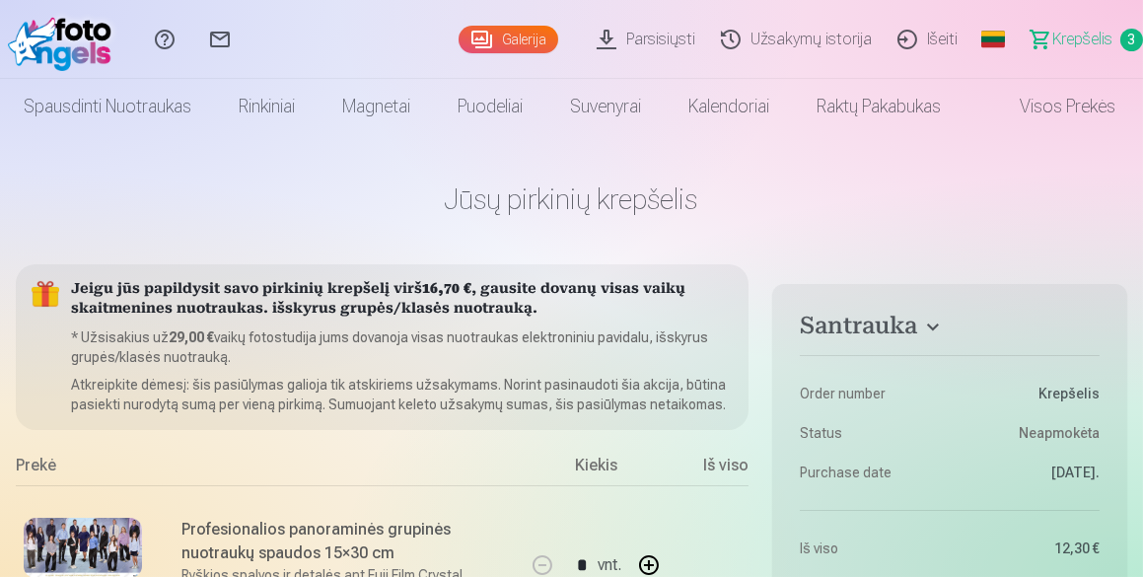
click at [650, 44] on link "Parsisiųsti" at bounding box center [649, 39] width 124 height 79
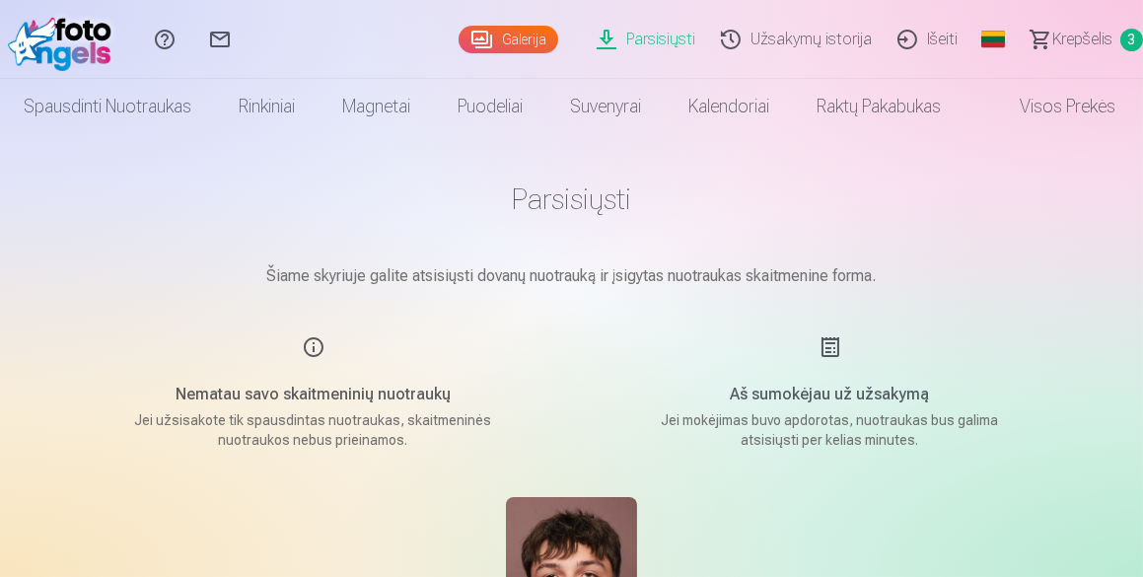
click at [759, 39] on link "Užsakymų istorija" at bounding box center [799, 39] width 177 height 79
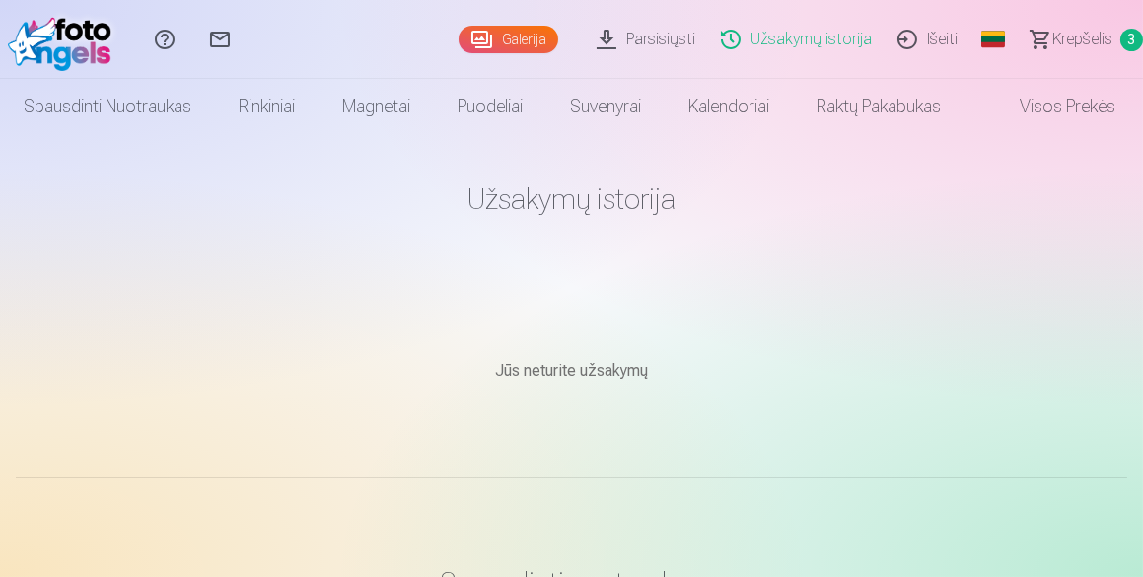
click at [521, 35] on link "Galerija" at bounding box center [509, 40] width 100 height 28
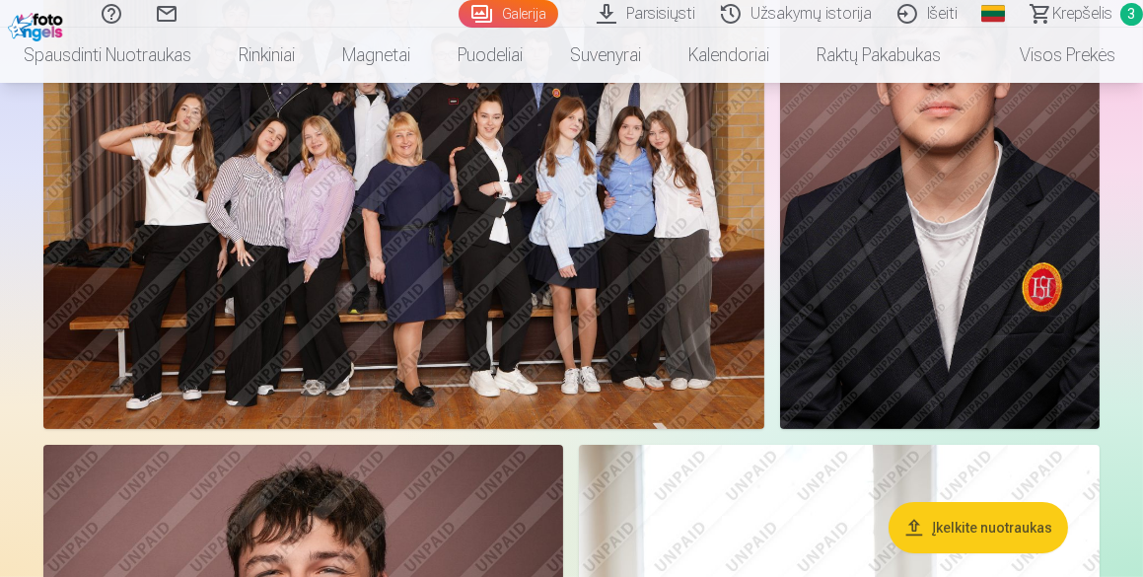
scroll to position [789, 0]
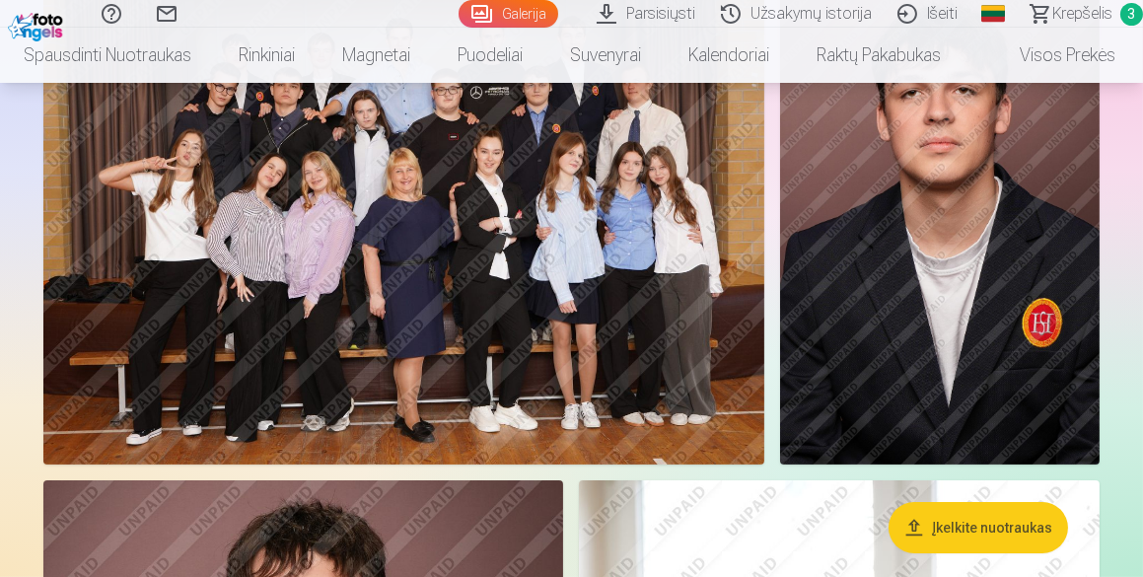
click at [969, 288] on img at bounding box center [940, 224] width 321 height 480
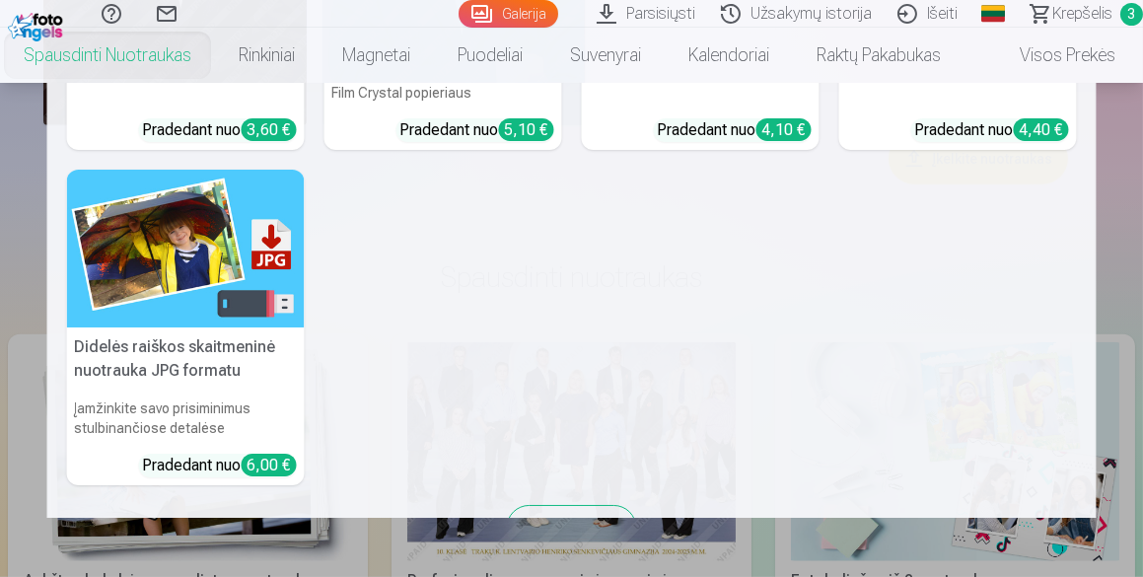
scroll to position [3084, 0]
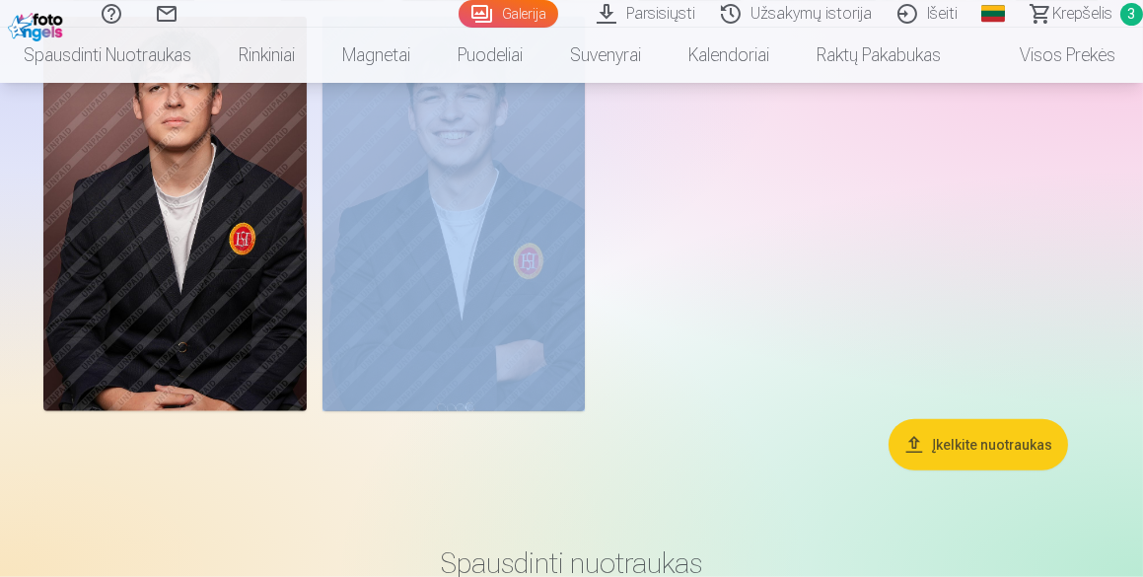
click at [524, 13] on link "Galerija" at bounding box center [509, 14] width 100 height 28
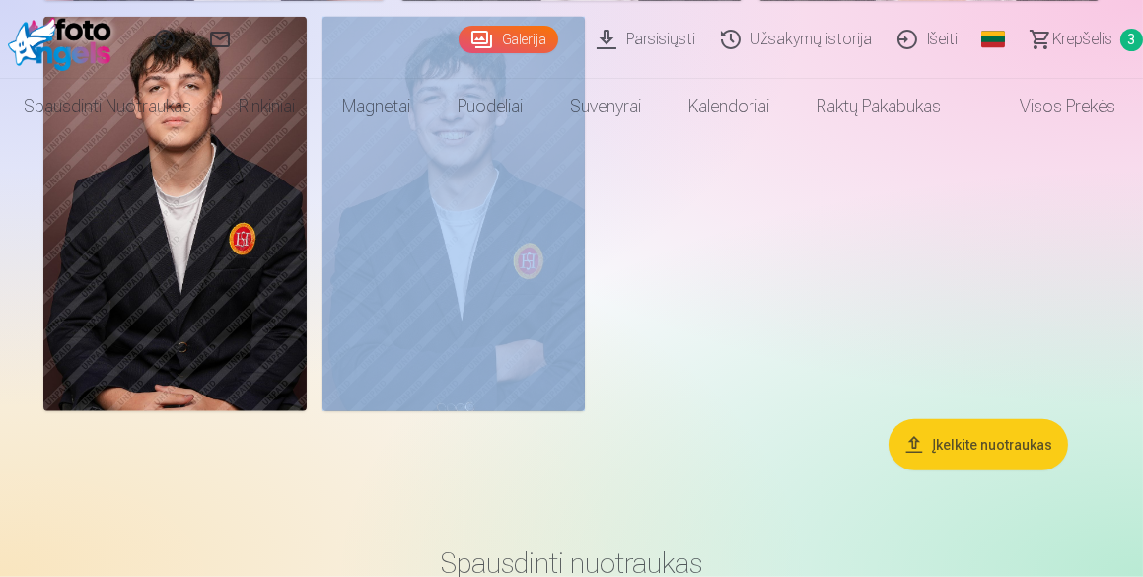
scroll to position [0, 0]
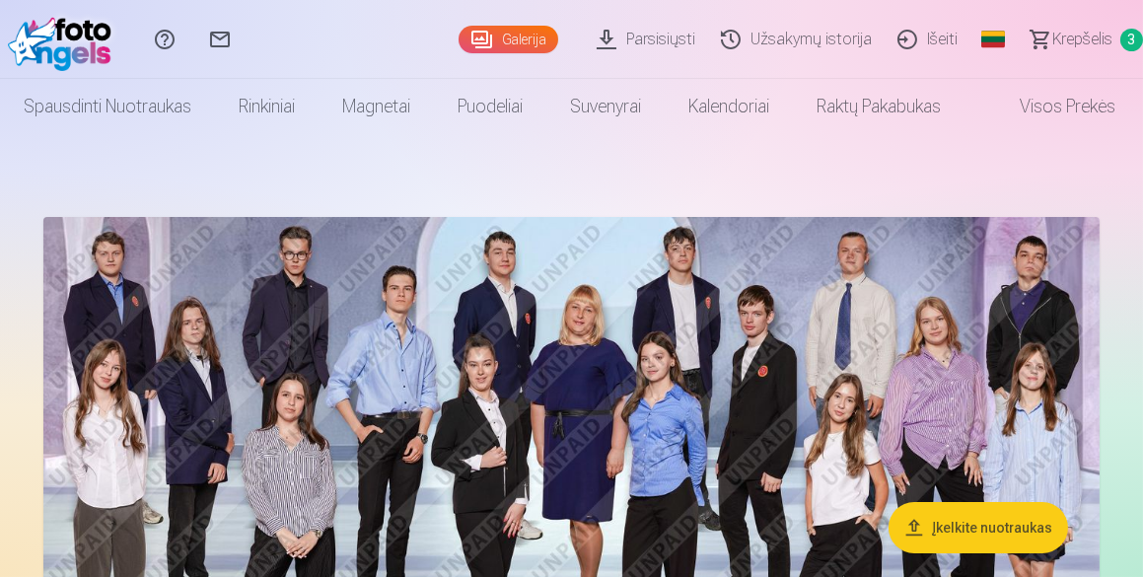
click at [636, 39] on link "Parsisiųsti" at bounding box center [649, 39] width 124 height 79
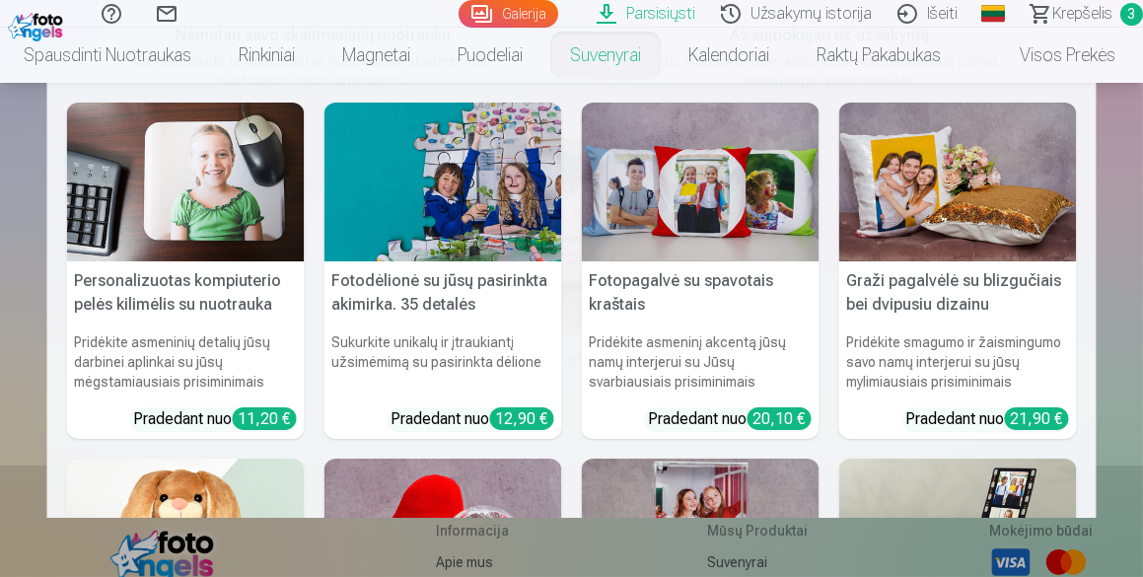
scroll to position [286, 0]
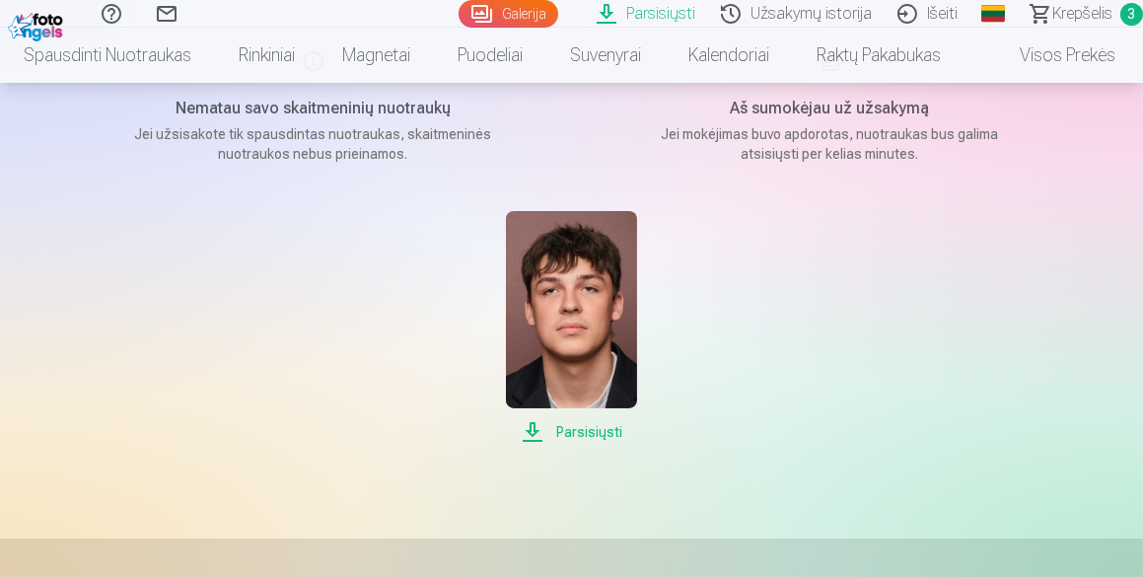
click at [572, 431] on span "Parsisiųsti" at bounding box center [571, 432] width 131 height 24
